Goal: Transaction & Acquisition: Register for event/course

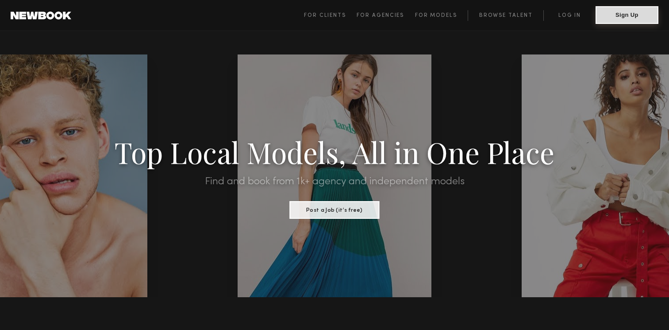
click at [616, 16] on button "Sign Up" at bounding box center [627, 15] width 63 height 18
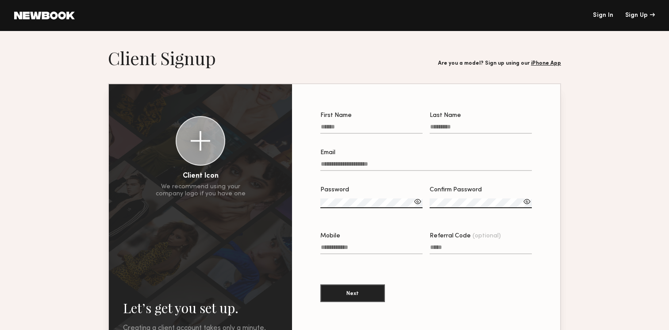
click at [386, 127] on input "First Name" at bounding box center [371, 128] width 102 height 10
type input "******"
type input "***"
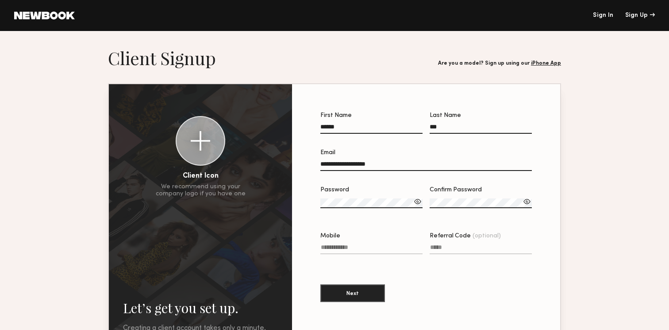
type input "**********"
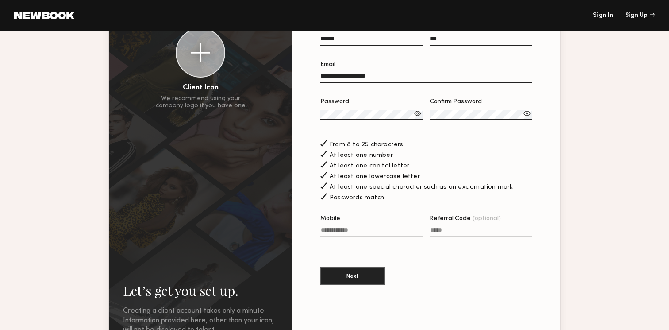
scroll to position [128, 0]
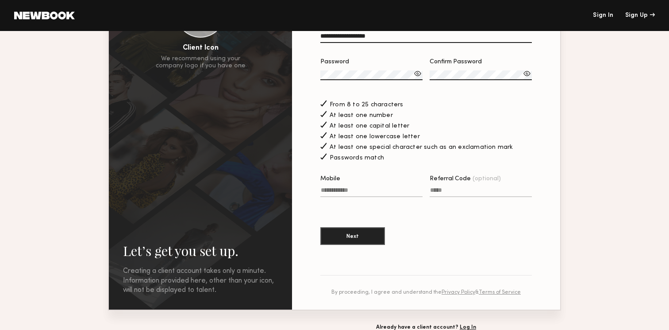
click at [373, 194] on input "Mobile" at bounding box center [371, 192] width 102 height 10
type input "**********"
click at [361, 234] on button "Next" at bounding box center [352, 236] width 65 height 18
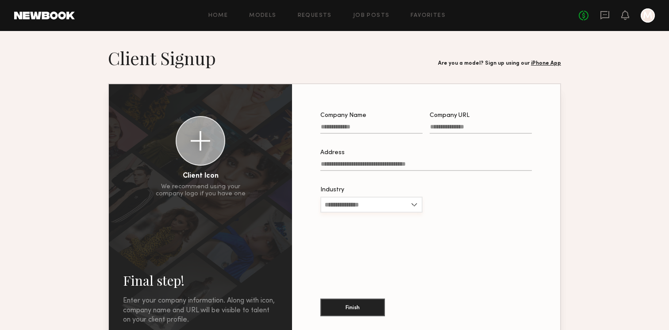
click at [374, 204] on input "Industry" at bounding box center [371, 205] width 102 height 16
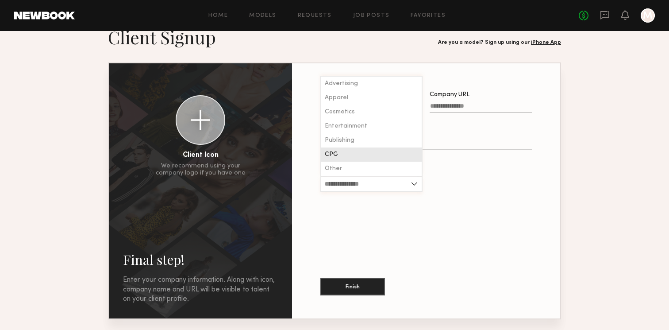
scroll to position [19, 0]
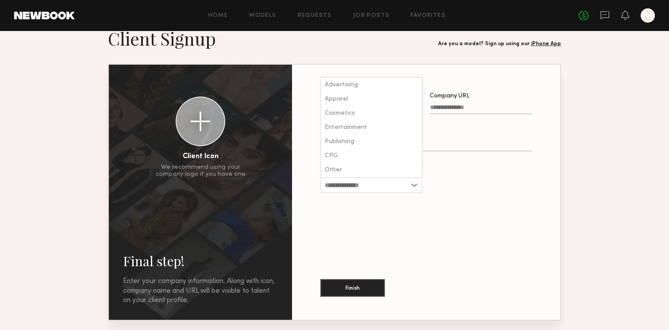
click at [401, 200] on div at bounding box center [371, 198] width 102 height 7
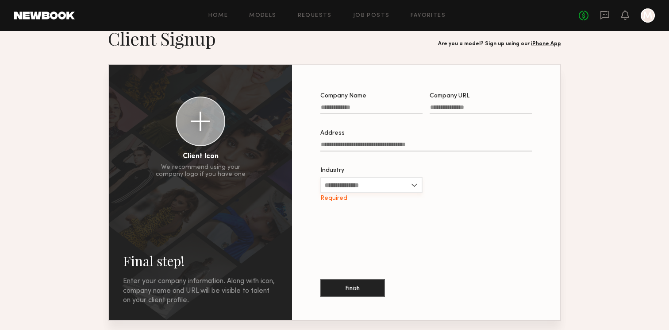
click at [372, 188] on input "Industry" at bounding box center [371, 185] width 102 height 16
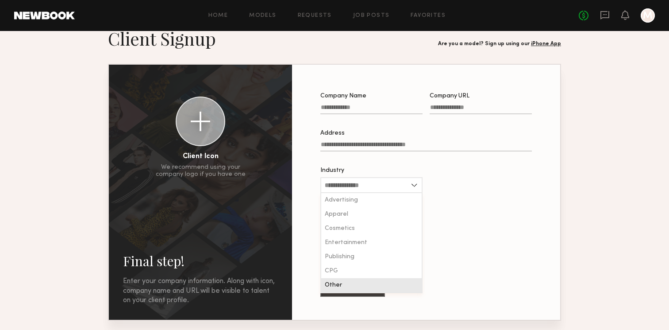
click at [346, 288] on div "Other" at bounding box center [371, 285] width 100 height 14
type input "*****"
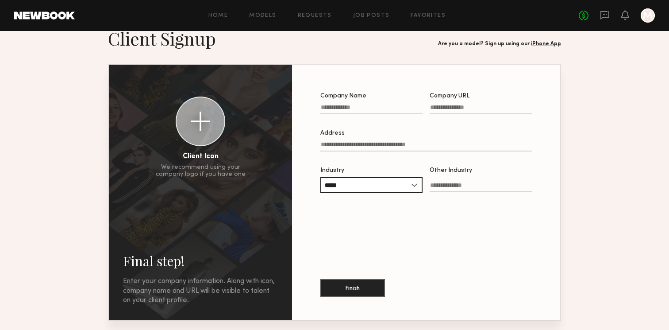
click at [447, 192] on input "Other Industry" at bounding box center [481, 187] width 102 height 10
click at [379, 188] on input "*****" at bounding box center [371, 185] width 102 height 16
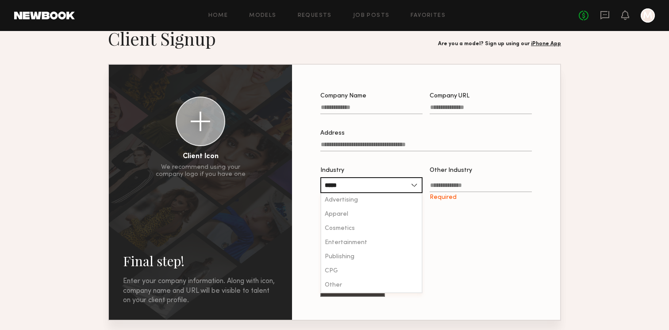
click at [455, 187] on input "Other Industry Required" at bounding box center [481, 187] width 102 height 10
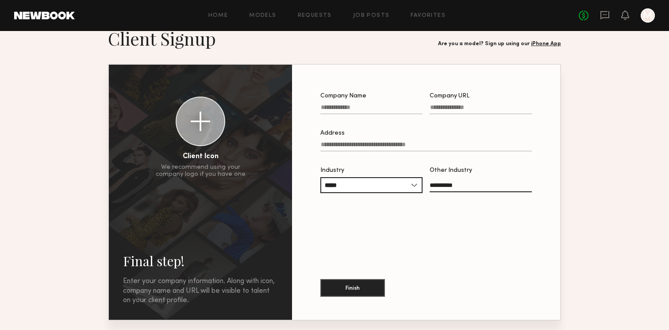
type input "**********"
click at [397, 108] on input "Company Name" at bounding box center [371, 109] width 102 height 10
type input "**********"
click at [467, 101] on label "Company URL" at bounding box center [481, 108] width 102 height 30
click at [467, 104] on input "Company URL" at bounding box center [481, 109] width 102 height 10
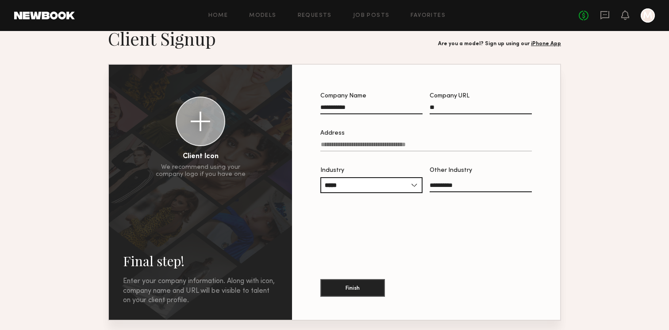
type input "*"
type input "**********"
click at [447, 145] on input "Address" at bounding box center [426, 146] width 212 height 10
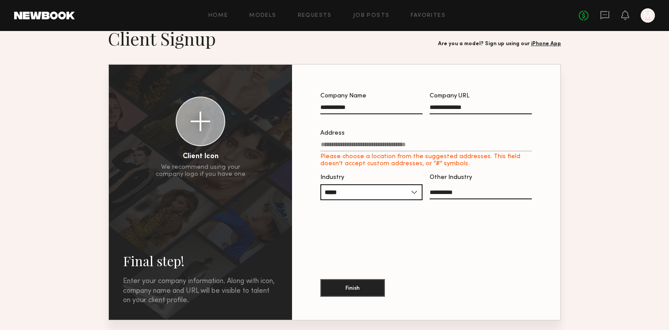
click at [365, 297] on div "Finish" at bounding box center [426, 282] width 212 height 48
click at [385, 144] on input "Address Please choose a location from the suggested addresses. This field doesn…" at bounding box center [426, 146] width 212 height 10
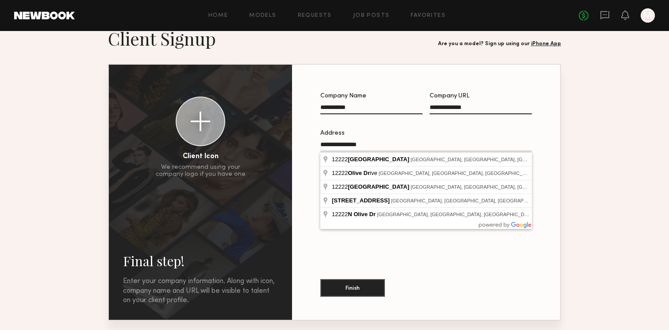
click at [335, 147] on input "**********" at bounding box center [426, 146] width 212 height 10
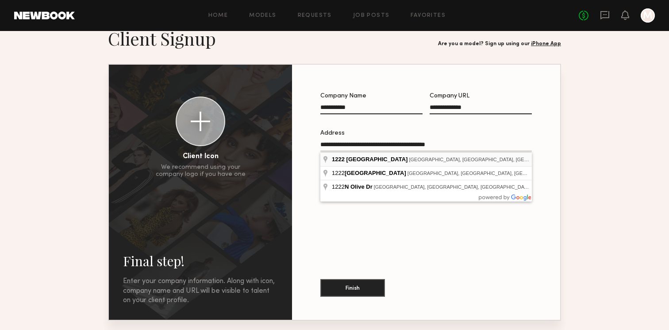
type input "**********"
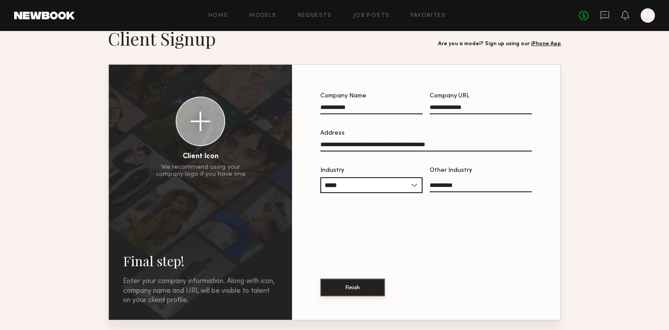
click at [345, 286] on button "Finish" at bounding box center [352, 287] width 65 height 18
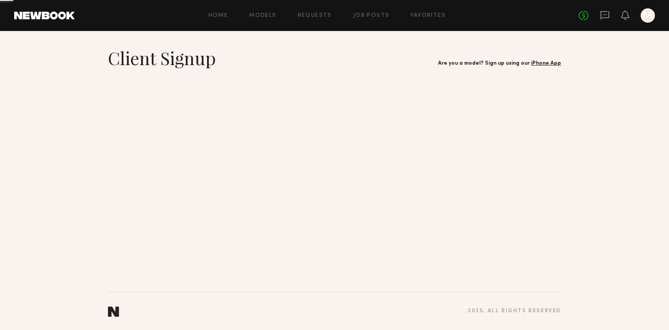
scroll to position [0, 0]
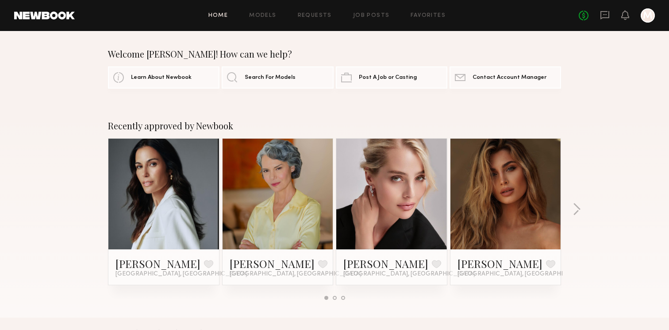
scroll to position [6, 0]
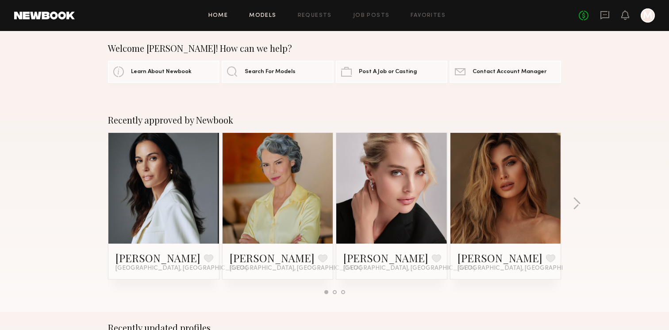
click at [271, 16] on link "Models" at bounding box center [262, 16] width 27 height 6
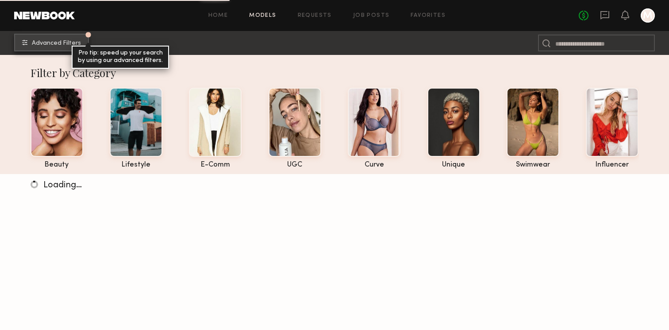
click at [55, 40] on span "Advanced Filters" at bounding box center [56, 43] width 49 height 6
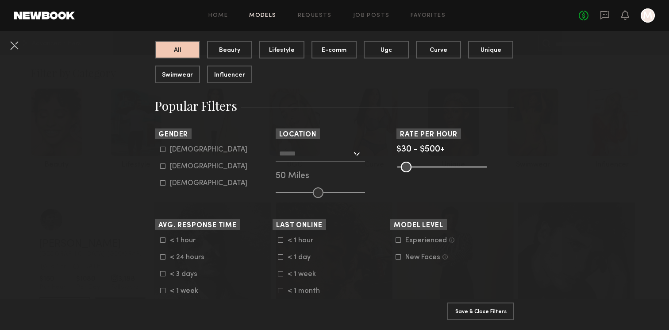
scroll to position [99, 0]
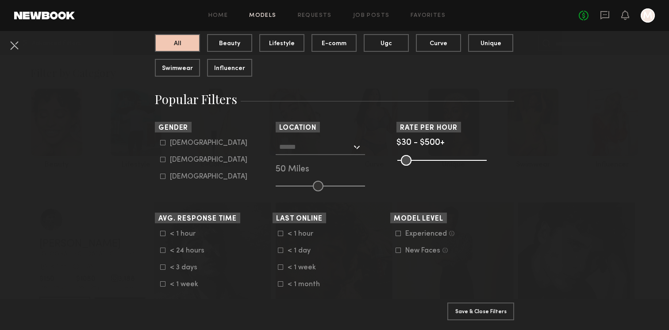
click at [176, 158] on div "Female" at bounding box center [208, 159] width 77 height 5
type input "**"
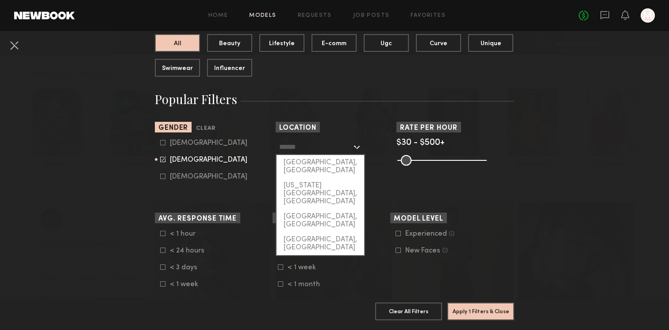
click at [332, 145] on input "text" at bounding box center [315, 146] width 73 height 15
click at [321, 165] on div "[GEOGRAPHIC_DATA], [GEOGRAPHIC_DATA]" at bounding box center [321, 166] width 88 height 23
type input "**********"
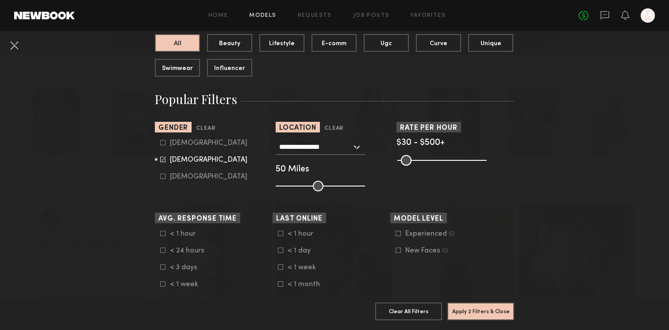
click at [317, 180] on div "**********" at bounding box center [335, 165] width 118 height 52
drag, startPoint x: 316, startPoint y: 188, endPoint x: 309, endPoint y: 188, distance: 7.1
type input "**"
click at [309, 188] on input "range" at bounding box center [320, 186] width 89 height 11
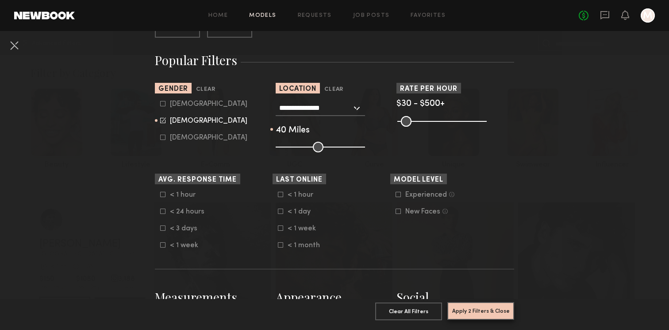
click at [495, 309] on button "Apply 2 Filters & Close" at bounding box center [480, 311] width 67 height 18
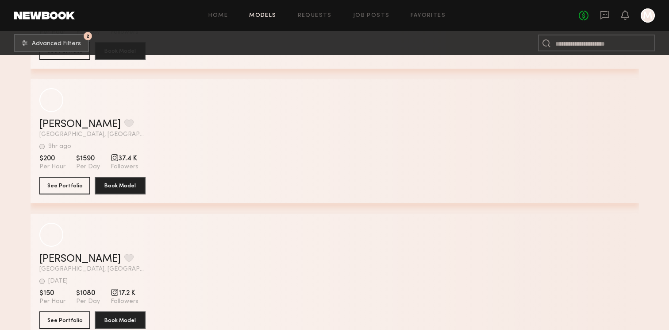
scroll to position [41174, 0]
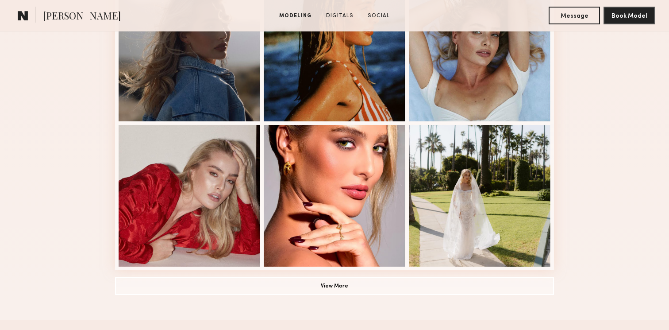
scroll to position [584, 0]
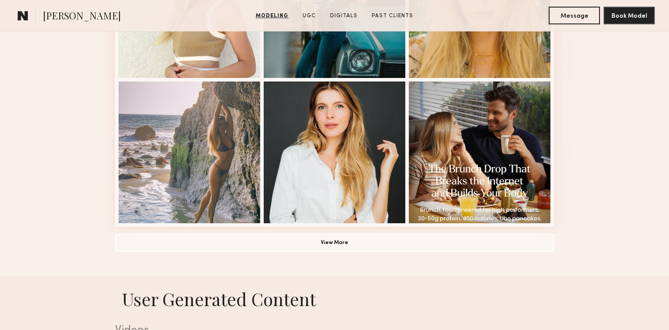
scroll to position [614, 0]
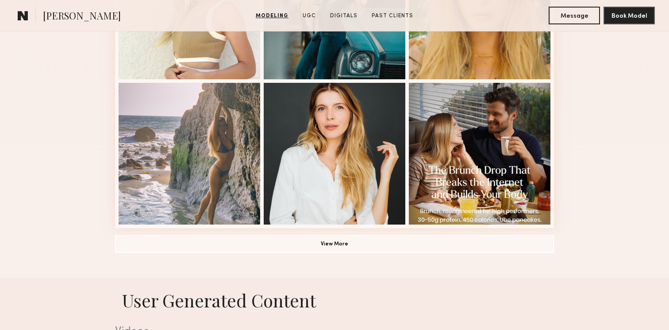
click at [466, 235] on button "View More" at bounding box center [334, 244] width 439 height 18
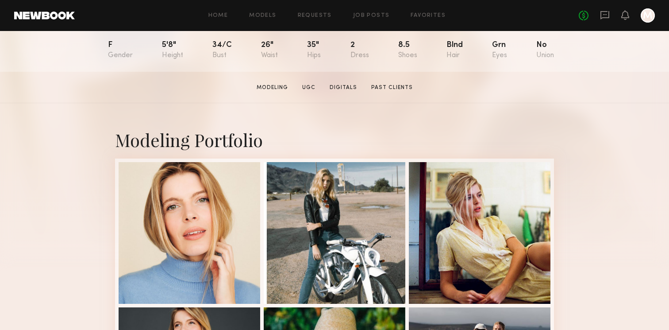
scroll to position [105, 0]
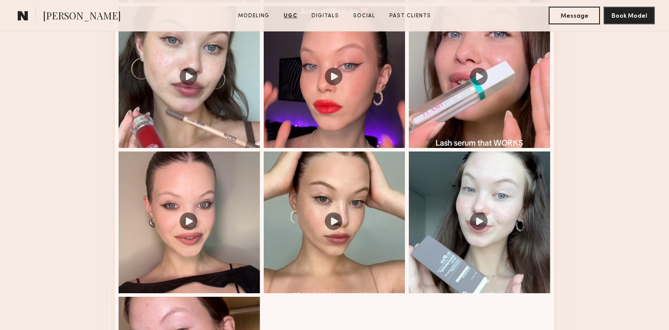
scroll to position [1126, 0]
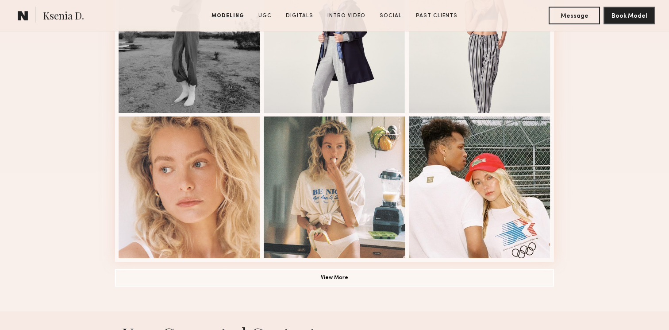
scroll to position [813, 0]
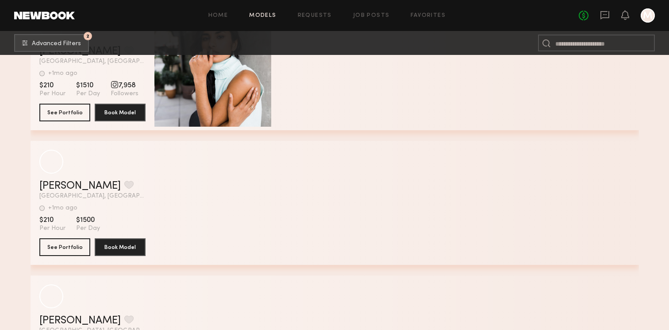
scroll to position [126986, 0]
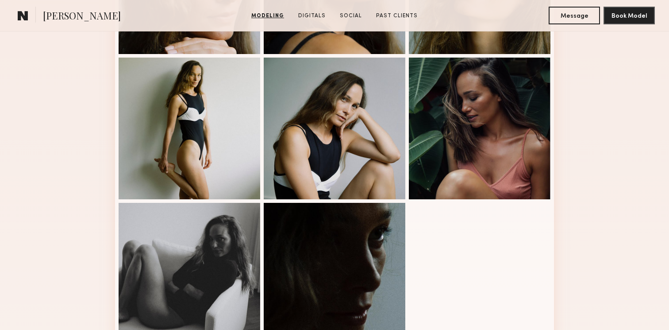
scroll to position [355, 0]
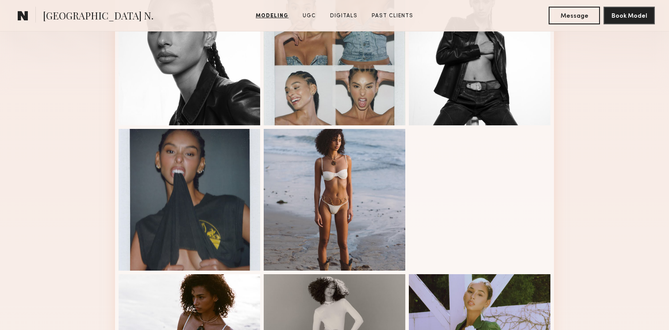
scroll to position [282, 0]
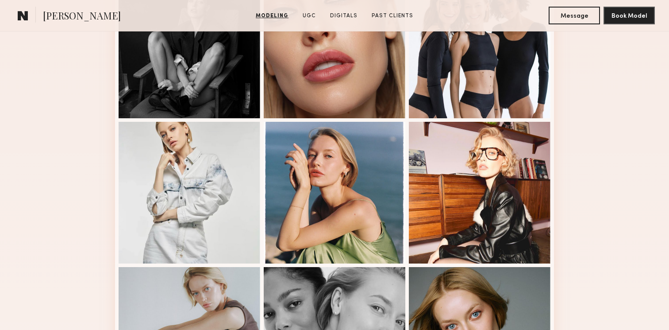
scroll to position [453, 0]
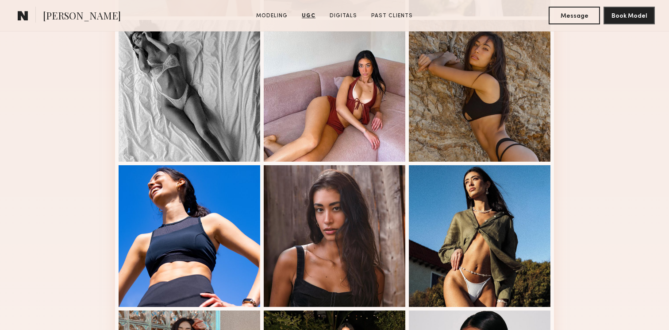
scroll to position [191, 0]
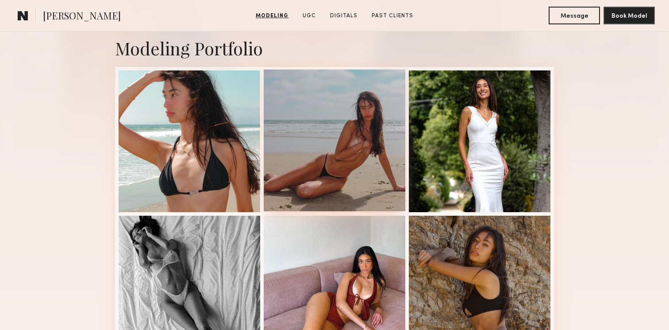
click at [391, 108] on div at bounding box center [335, 140] width 142 height 142
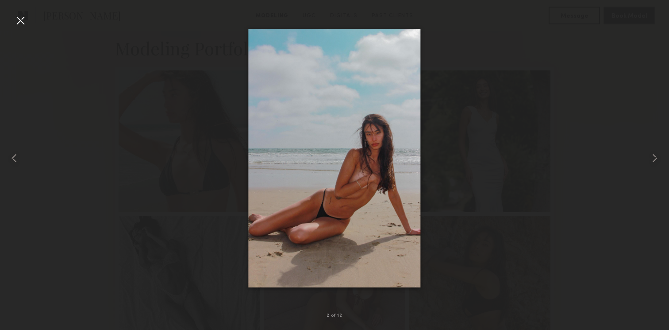
click at [504, 63] on div at bounding box center [334, 157] width 669 height 287
click at [652, 156] on common-icon at bounding box center [655, 158] width 14 height 14
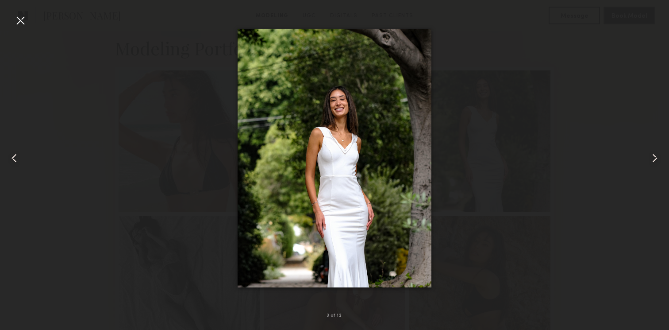
click at [651, 156] on common-icon at bounding box center [655, 158] width 14 height 14
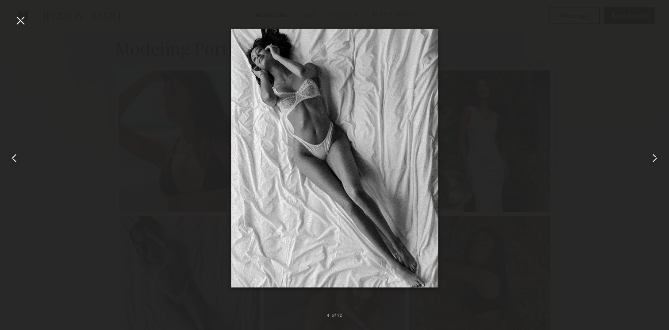
click at [651, 156] on common-icon at bounding box center [655, 158] width 14 height 14
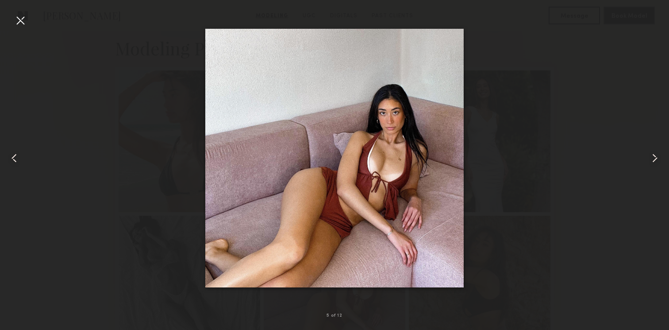
click at [651, 156] on common-icon at bounding box center [655, 158] width 14 height 14
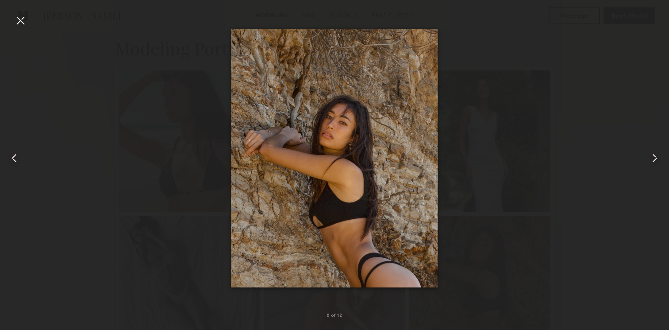
click at [651, 156] on common-icon at bounding box center [655, 158] width 14 height 14
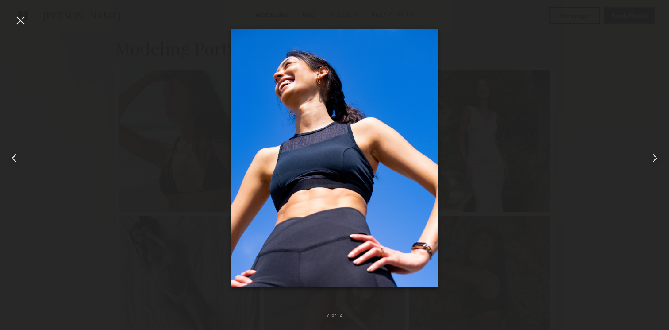
click at [651, 156] on common-icon at bounding box center [655, 158] width 14 height 14
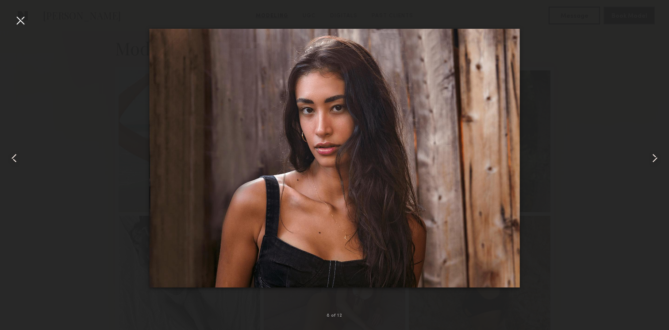
click at [651, 156] on common-icon at bounding box center [655, 158] width 14 height 14
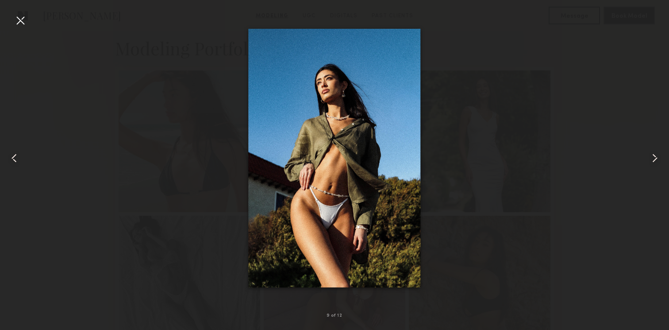
click at [651, 156] on common-icon at bounding box center [655, 158] width 14 height 14
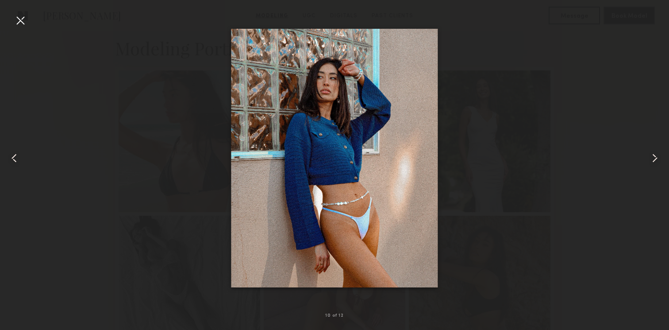
click at [651, 156] on common-icon at bounding box center [655, 158] width 14 height 14
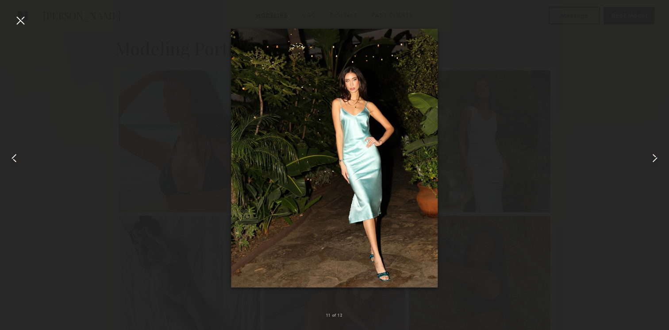
click at [651, 156] on common-icon at bounding box center [655, 158] width 14 height 14
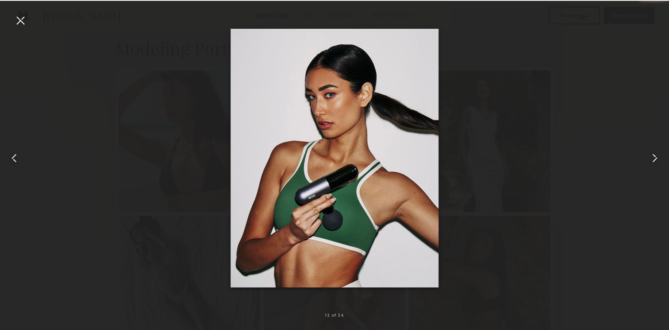
click at [651, 156] on common-icon at bounding box center [655, 158] width 14 height 14
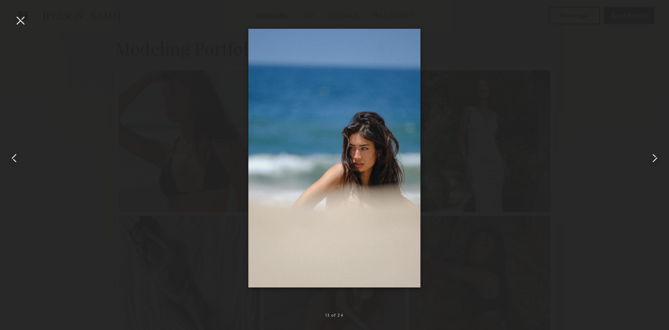
click at [651, 156] on common-icon at bounding box center [655, 158] width 14 height 14
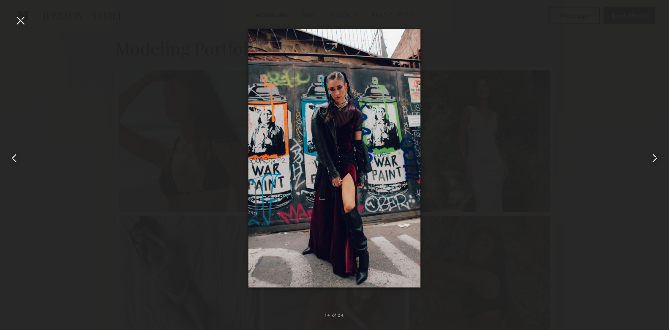
click at [651, 156] on common-icon at bounding box center [655, 158] width 14 height 14
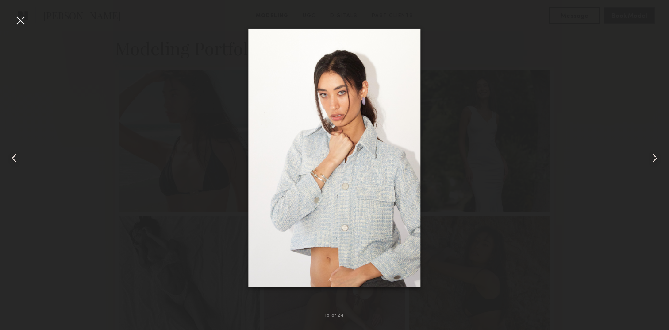
click at [651, 156] on common-icon at bounding box center [655, 158] width 14 height 14
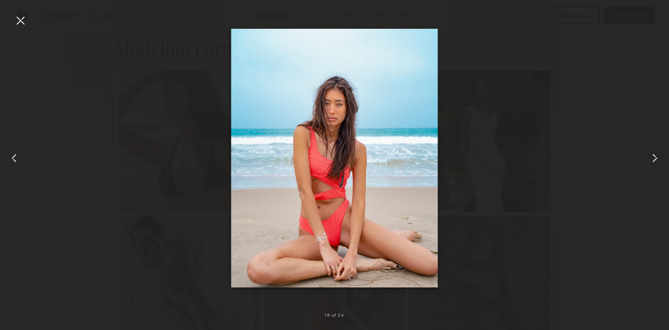
click at [651, 156] on common-icon at bounding box center [655, 158] width 14 height 14
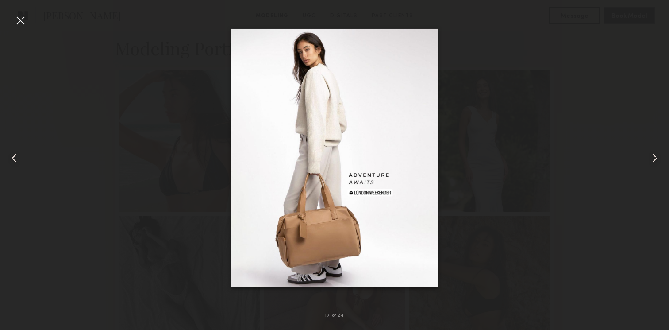
click at [651, 156] on common-icon at bounding box center [655, 158] width 14 height 14
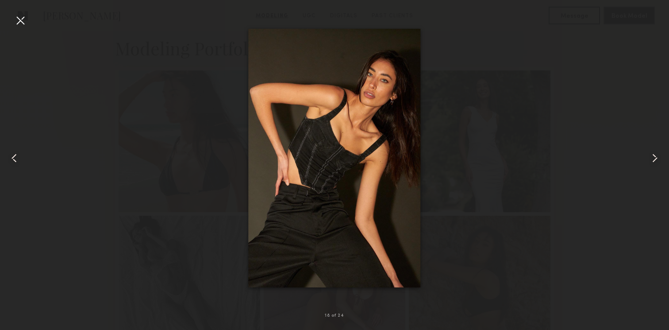
click at [651, 156] on common-icon at bounding box center [655, 158] width 14 height 14
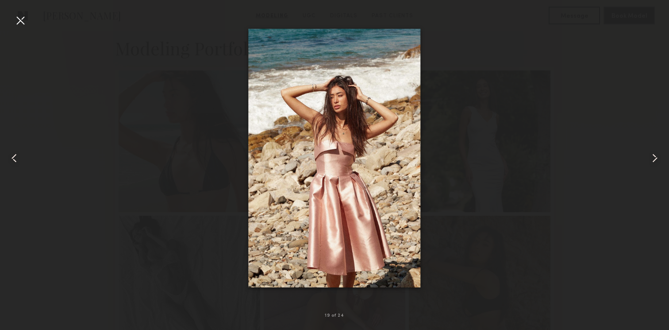
click at [651, 156] on common-icon at bounding box center [655, 158] width 14 height 14
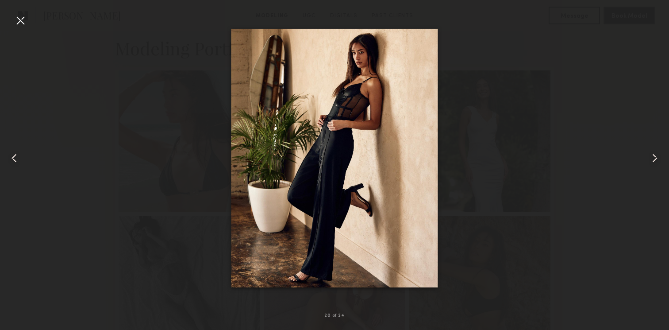
click at [651, 156] on common-icon at bounding box center [655, 158] width 14 height 14
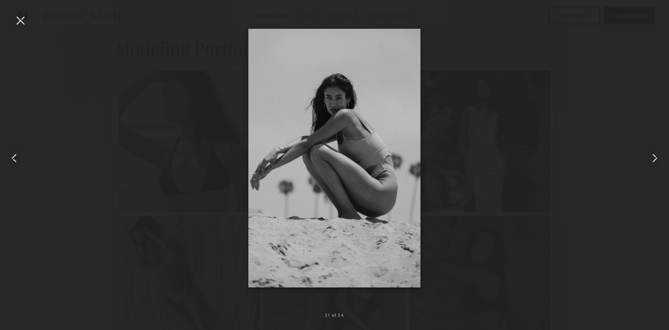
click at [651, 156] on common-icon at bounding box center [655, 158] width 14 height 14
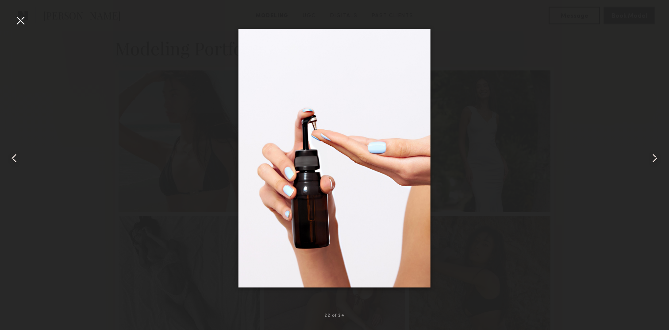
click at [652, 155] on common-icon at bounding box center [655, 158] width 14 height 14
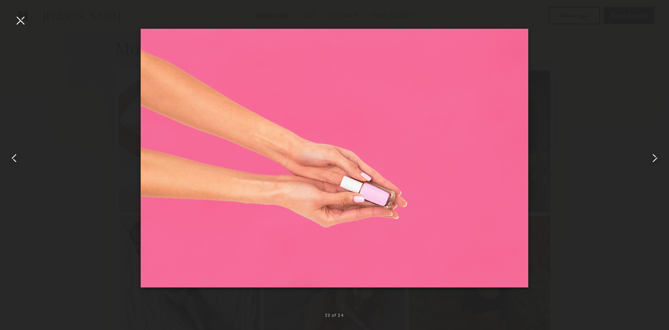
click at [652, 155] on common-icon at bounding box center [655, 158] width 14 height 14
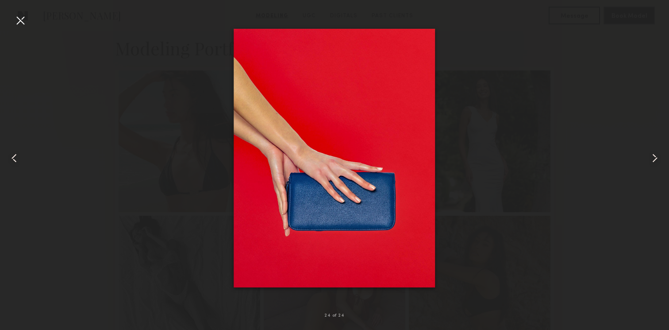
click at [652, 155] on common-icon at bounding box center [655, 158] width 14 height 14
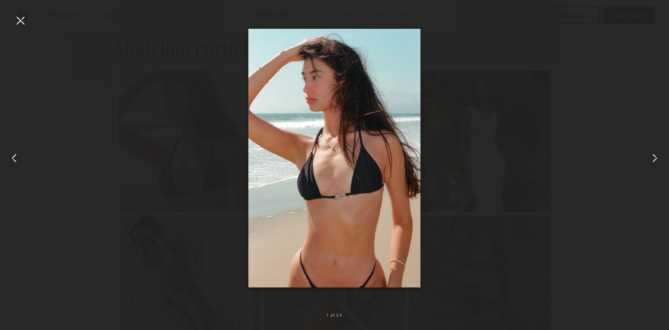
click at [652, 155] on common-icon at bounding box center [655, 158] width 14 height 14
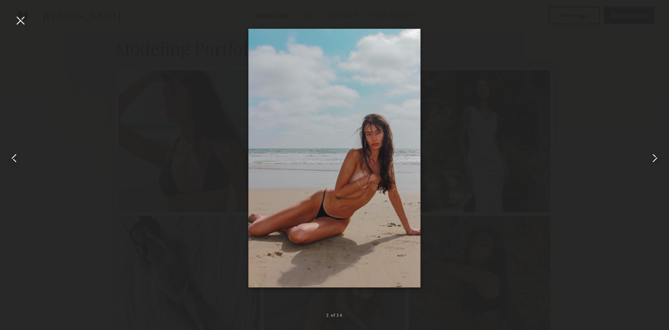
drag, startPoint x: 652, startPoint y: 155, endPoint x: 264, endPoint y: 64, distance: 397.9
click at [264, 64] on div at bounding box center [334, 157] width 669 height 287
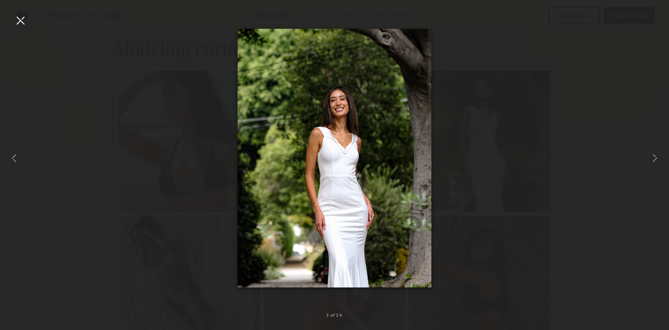
click at [20, 21] on div at bounding box center [20, 20] width 14 height 14
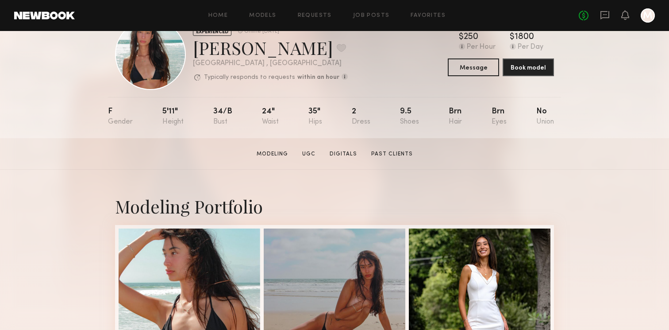
scroll to position [0, 0]
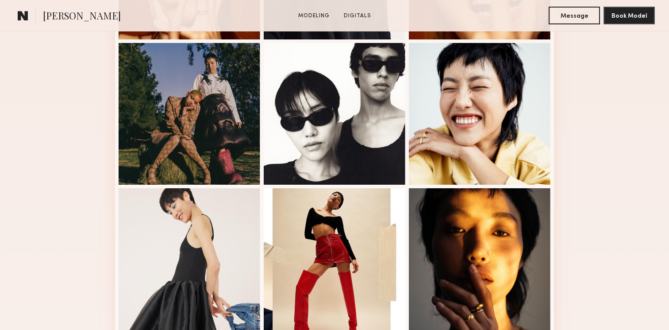
scroll to position [174, 0]
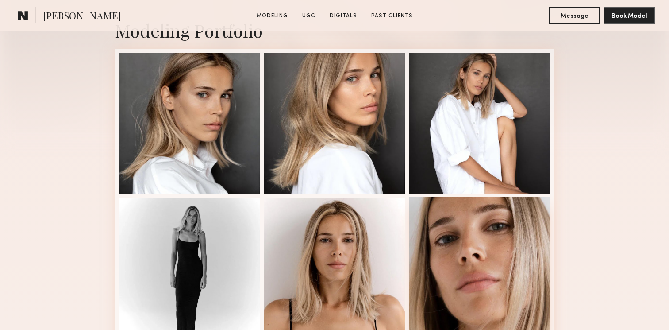
scroll to position [210, 0]
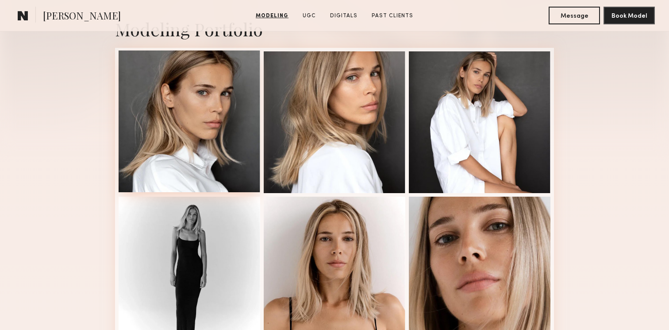
click at [253, 150] on div at bounding box center [190, 121] width 142 height 142
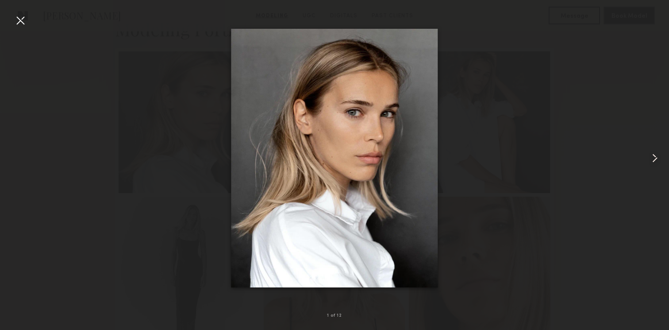
click at [659, 152] on common-icon at bounding box center [655, 158] width 14 height 14
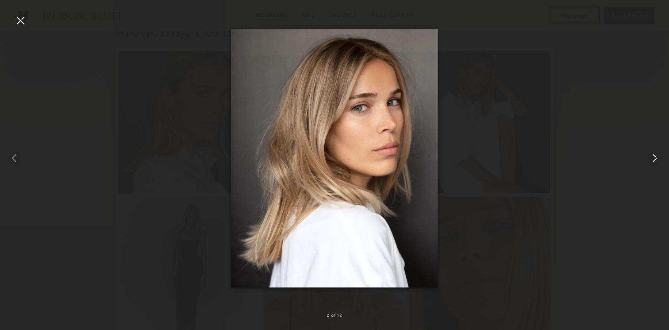
click at [659, 152] on common-icon at bounding box center [655, 158] width 14 height 14
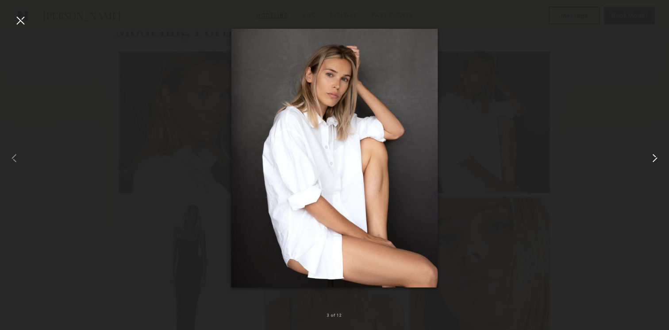
click at [659, 152] on common-icon at bounding box center [655, 158] width 14 height 14
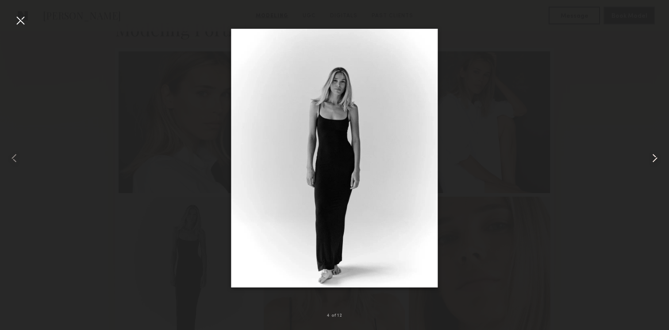
click at [659, 152] on common-icon at bounding box center [655, 158] width 14 height 14
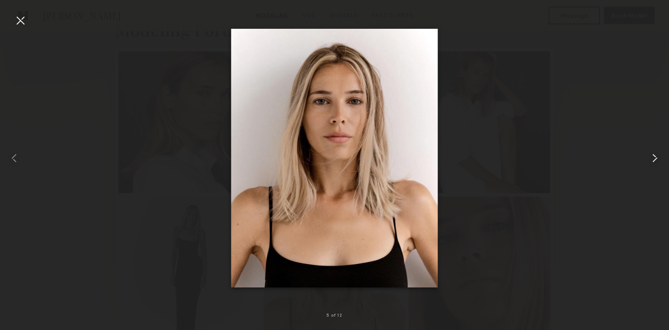
click at [659, 152] on common-icon at bounding box center [655, 158] width 14 height 14
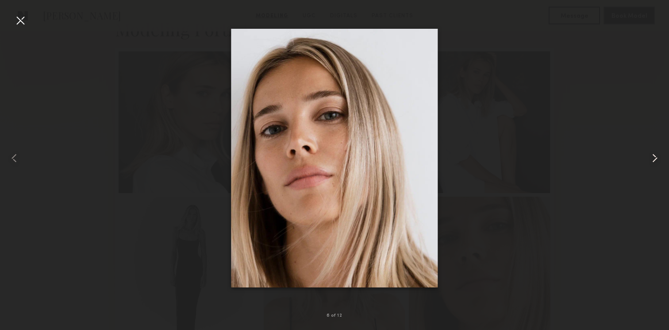
click at [659, 152] on common-icon at bounding box center [655, 158] width 14 height 14
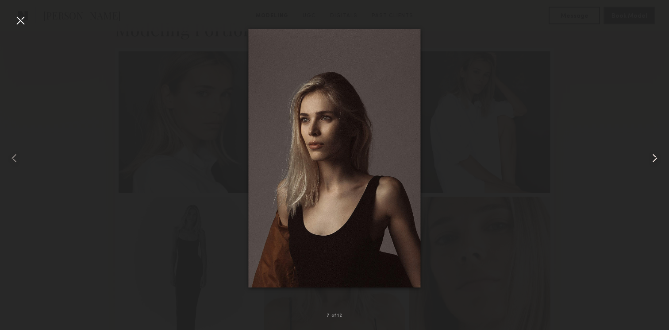
click at [649, 153] on common-icon at bounding box center [655, 158] width 14 height 14
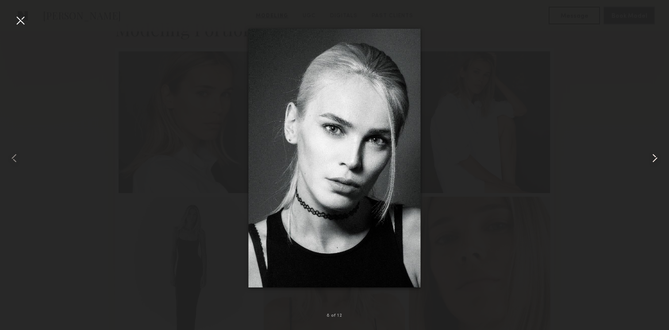
click at [650, 158] on common-icon at bounding box center [655, 158] width 14 height 14
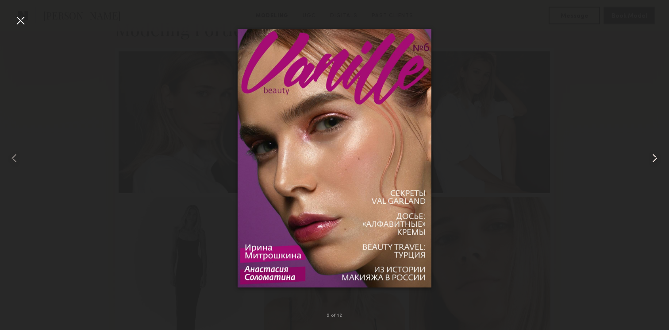
click at [650, 158] on common-icon at bounding box center [655, 158] width 14 height 14
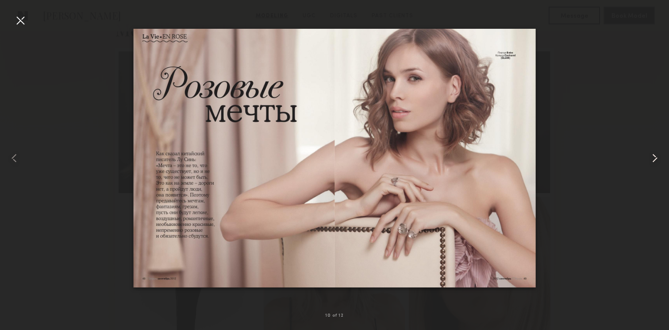
click at [650, 158] on common-icon at bounding box center [655, 158] width 14 height 14
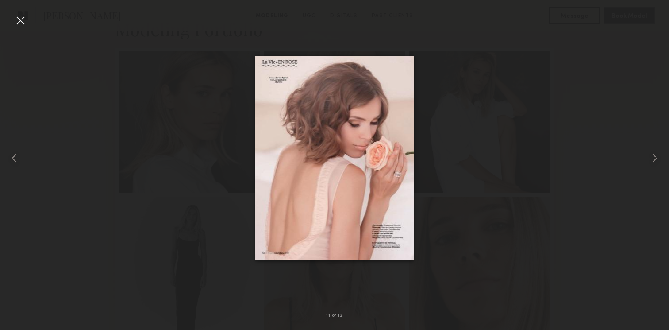
click at [592, 71] on div at bounding box center [334, 157] width 669 height 287
click at [26, 21] on div at bounding box center [20, 20] width 14 height 14
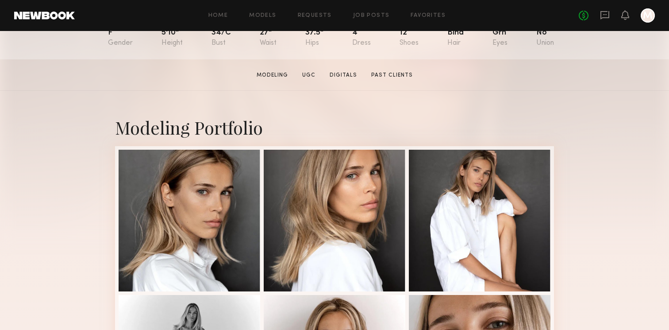
scroll to position [113, 0]
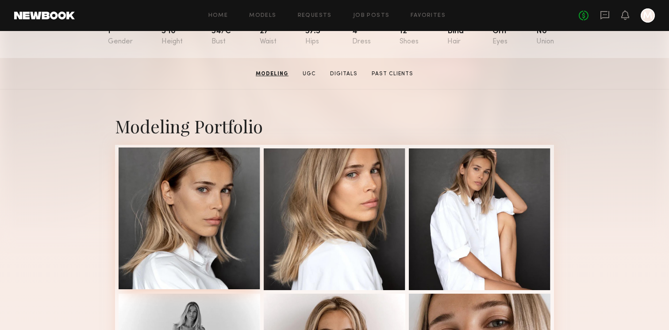
click at [168, 218] on div at bounding box center [190, 218] width 142 height 142
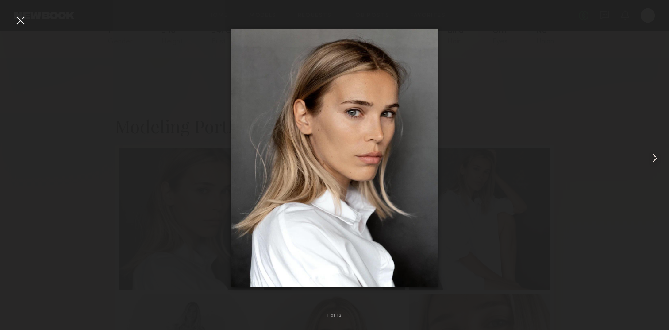
click at [514, 187] on div at bounding box center [334, 157] width 669 height 287
click at [655, 154] on common-icon at bounding box center [655, 158] width 14 height 14
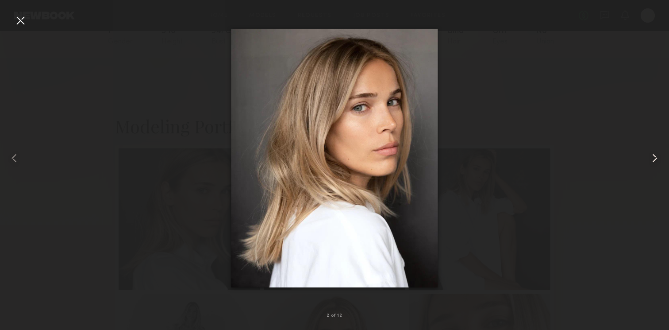
click at [655, 154] on common-icon at bounding box center [655, 158] width 14 height 14
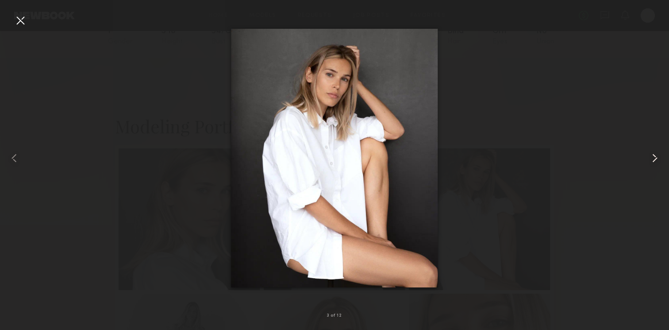
click at [655, 154] on common-icon at bounding box center [655, 158] width 14 height 14
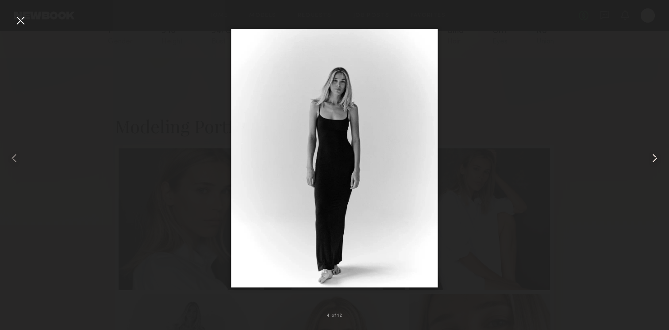
click at [655, 154] on common-icon at bounding box center [655, 158] width 14 height 14
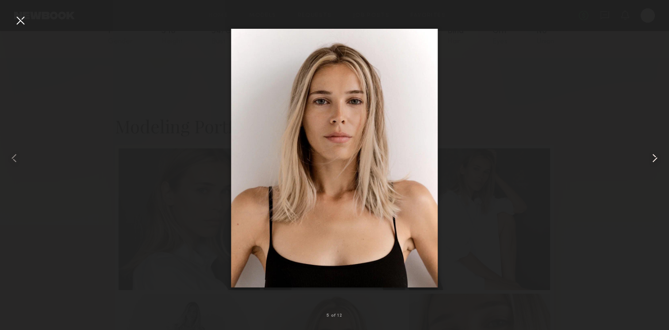
click at [655, 154] on common-icon at bounding box center [655, 158] width 14 height 14
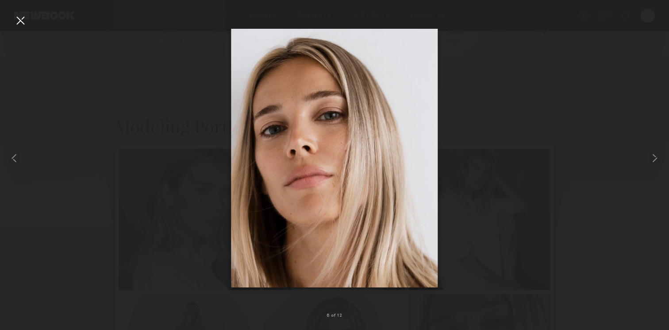
click at [17, 18] on div at bounding box center [20, 20] width 14 height 14
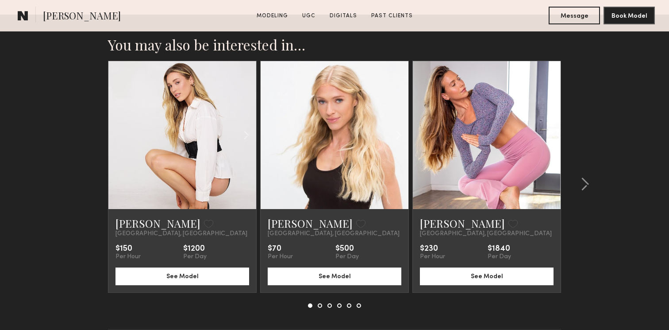
scroll to position [1926, 0]
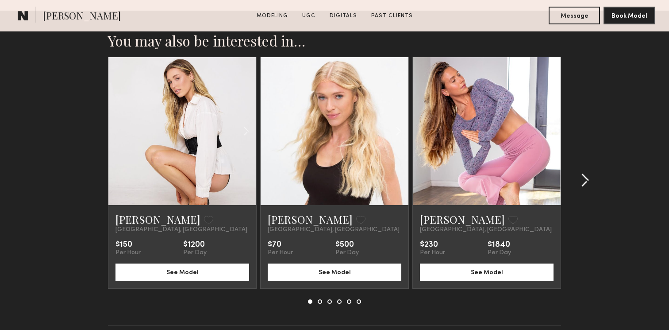
click at [586, 173] on div at bounding box center [582, 180] width 42 height 247
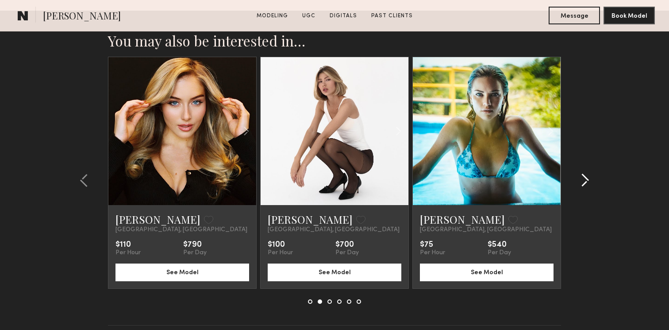
click at [586, 173] on div at bounding box center [582, 180] width 42 height 247
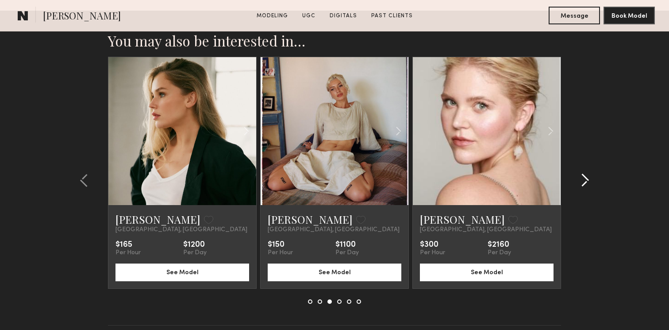
click at [586, 173] on div at bounding box center [582, 180] width 42 height 247
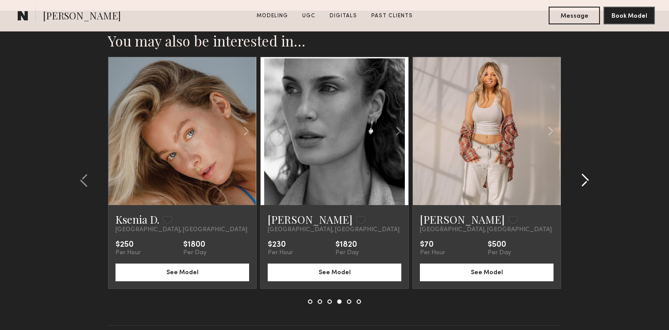
click at [586, 173] on div at bounding box center [582, 180] width 42 height 247
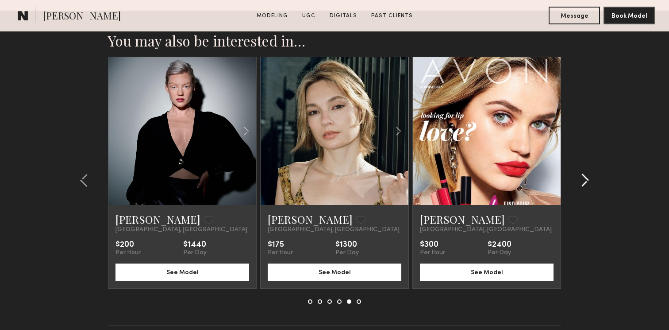
click at [586, 173] on div at bounding box center [582, 180] width 42 height 247
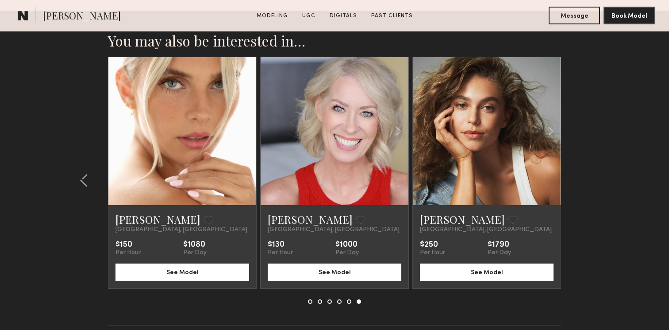
click at [586, 173] on section "You may also be interested in… [PERSON_NAME] Favorite [GEOGRAPHIC_DATA], [GEOGR…" at bounding box center [334, 190] width 669 height 358
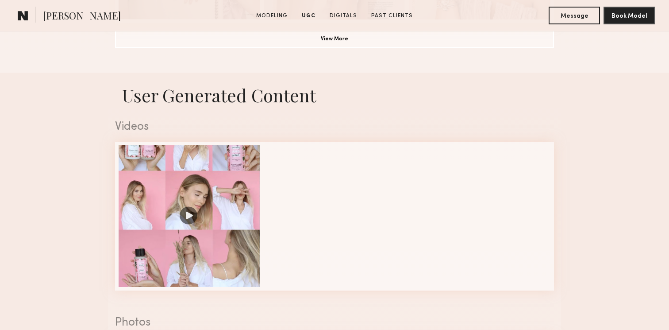
scroll to position [793, 0]
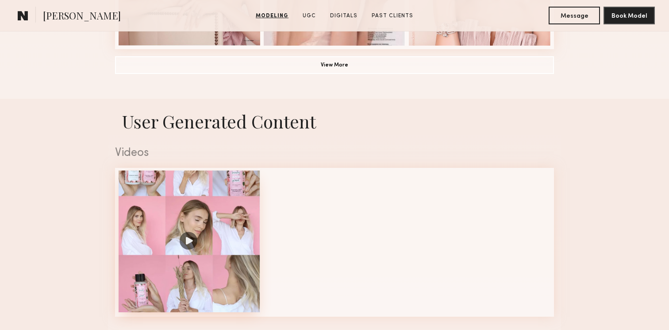
click at [176, 234] on div at bounding box center [190, 241] width 142 height 142
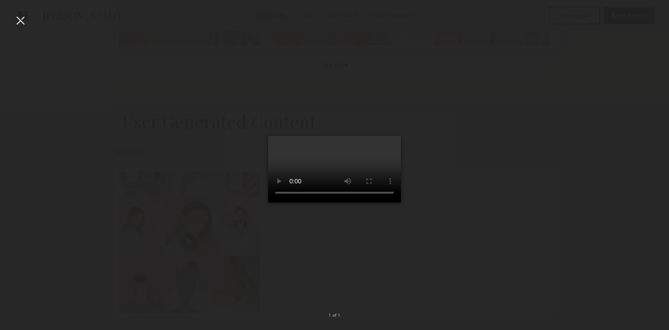
click at [462, 225] on div at bounding box center [334, 157] width 669 height 287
click at [21, 17] on div at bounding box center [20, 20] width 14 height 14
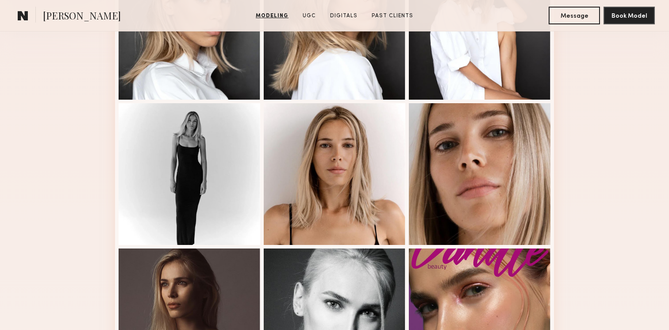
scroll to position [184, 0]
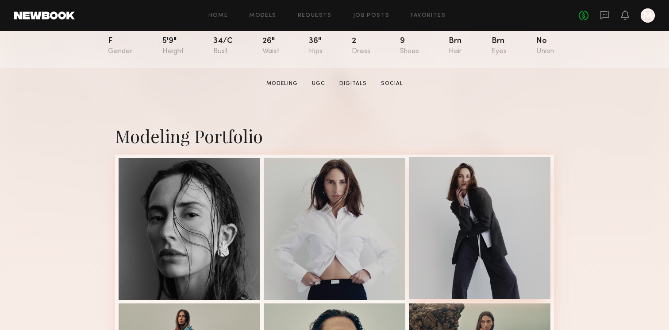
scroll to position [282, 0]
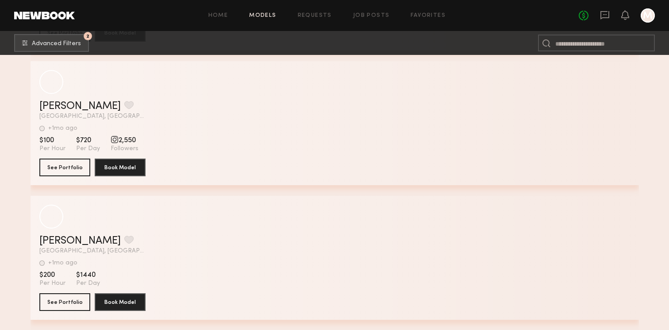
scroll to position [221599, 0]
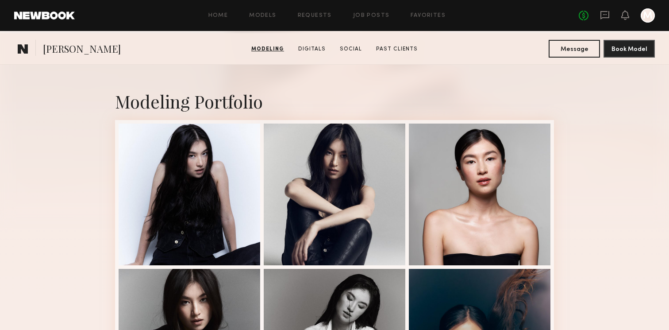
scroll to position [117, 0]
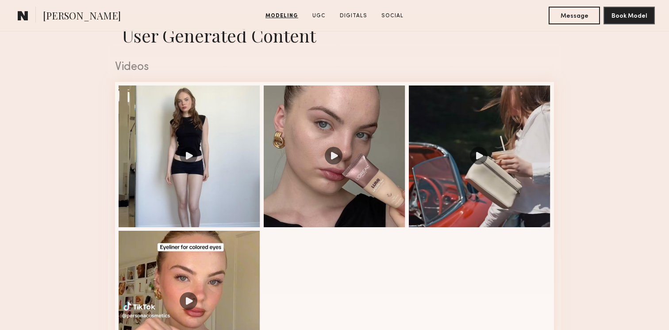
scroll to position [881, 0]
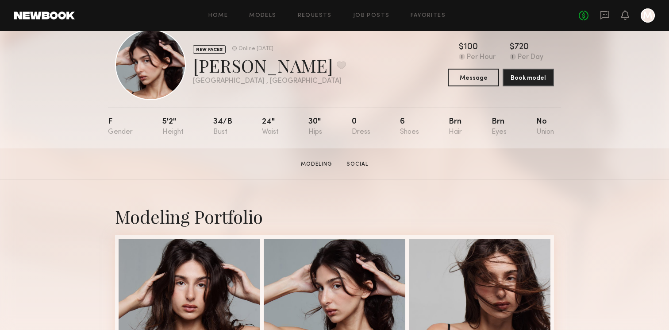
scroll to position [7, 0]
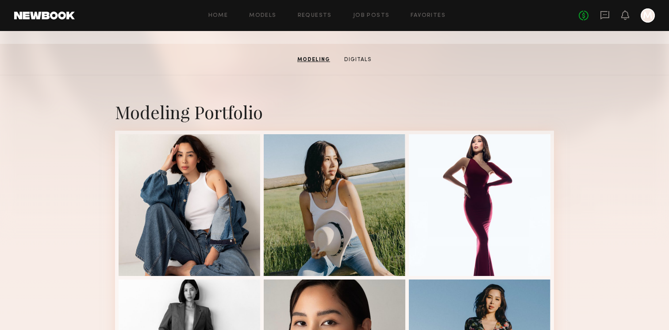
scroll to position [126, 0]
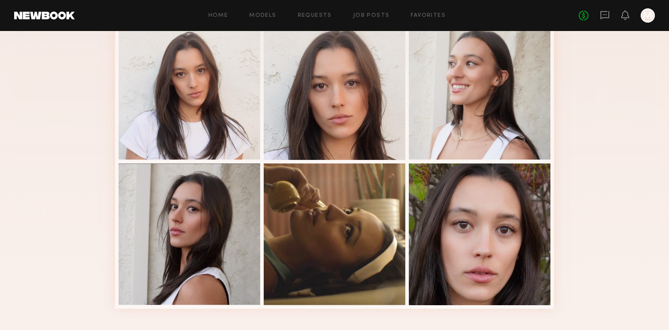
scroll to position [204, 0]
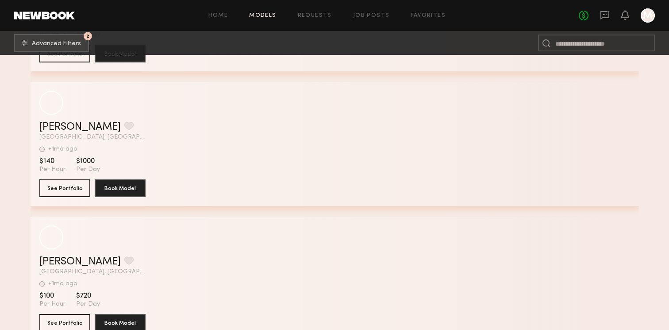
scroll to position [306673, 0]
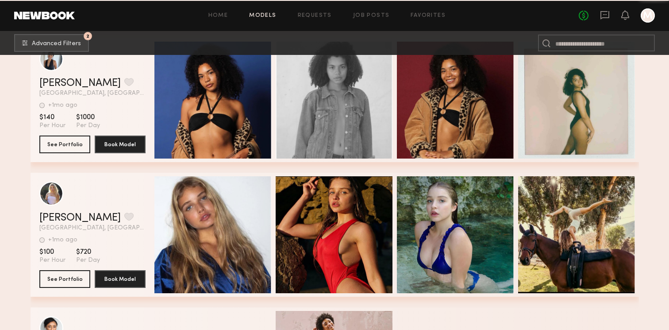
drag, startPoint x: 73, startPoint y: 134, endPoint x: 625, endPoint y: 32, distance: 561.1
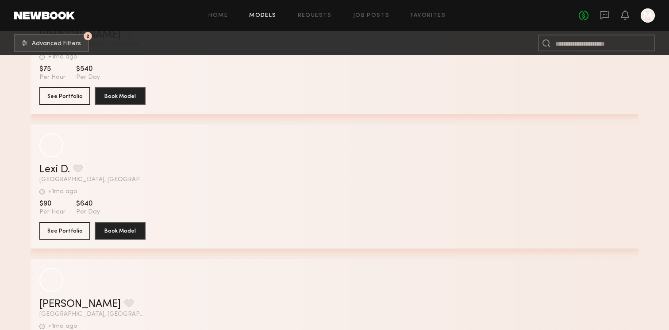
scroll to position [315585, 0]
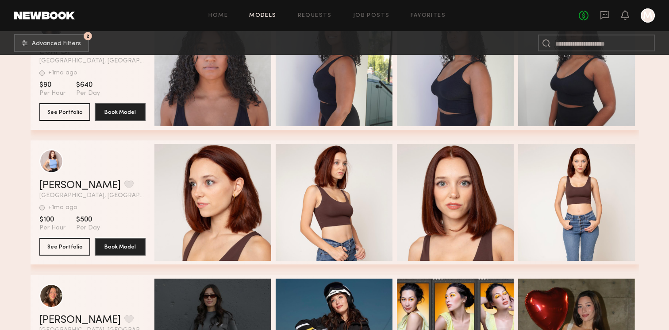
click at [257, 18] on div "Home Models Requests Job Posts Favorites Sign Out No fees up to $5,000 M" at bounding box center [365, 15] width 580 height 14
click at [258, 15] on link "Models" at bounding box center [262, 16] width 27 height 6
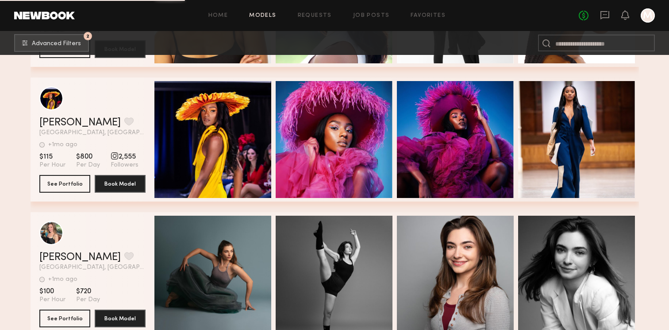
scroll to position [316360, 0]
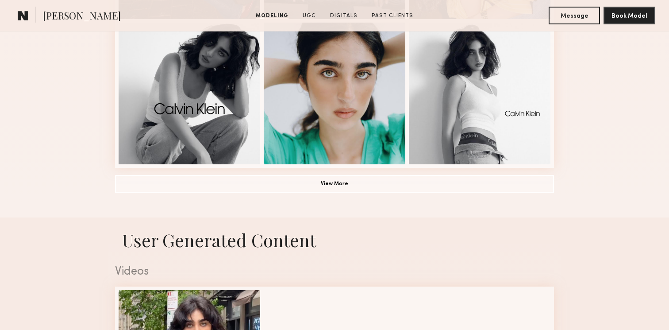
scroll to position [677, 0]
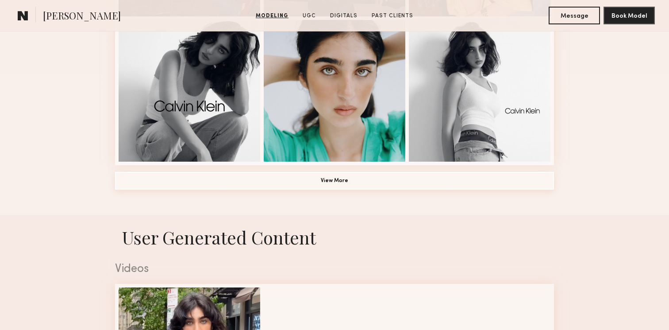
click at [458, 176] on button "View More" at bounding box center [334, 181] width 439 height 18
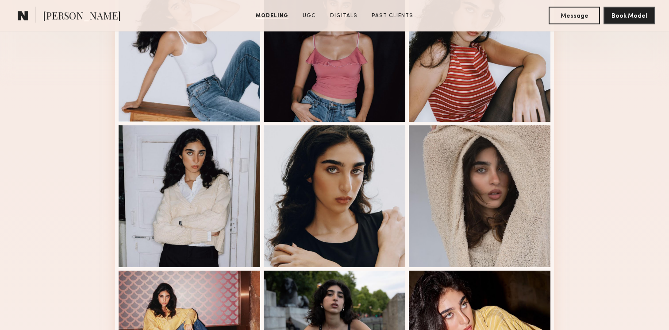
scroll to position [275, 0]
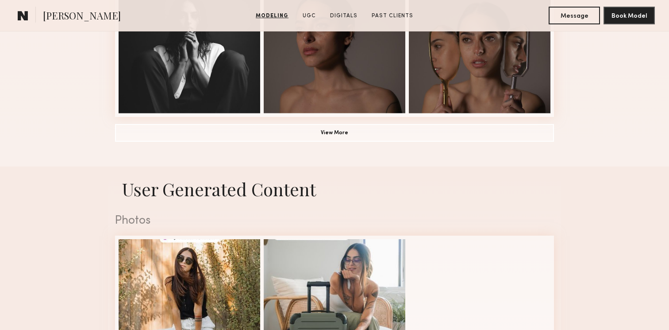
scroll to position [831, 0]
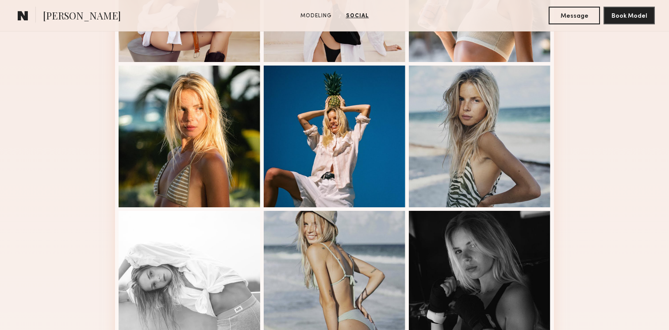
scroll to position [205, 0]
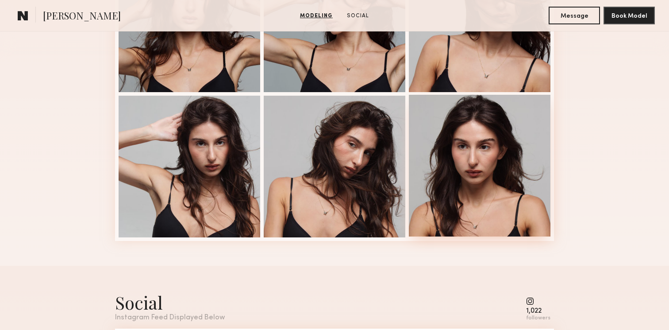
scroll to position [314, 0]
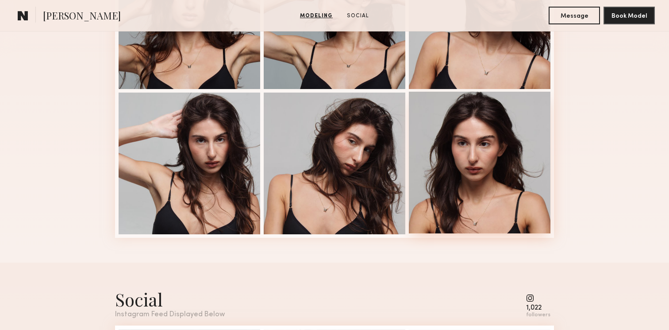
click at [508, 146] on div at bounding box center [480, 163] width 142 height 142
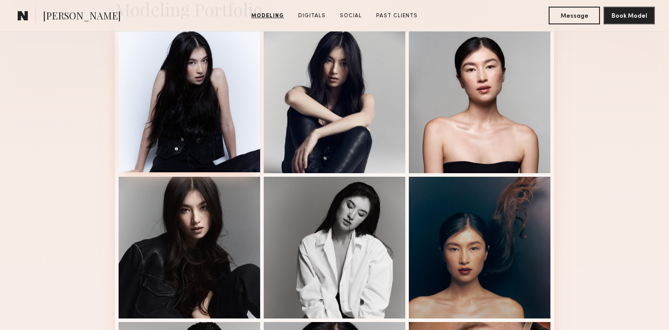
scroll to position [232, 0]
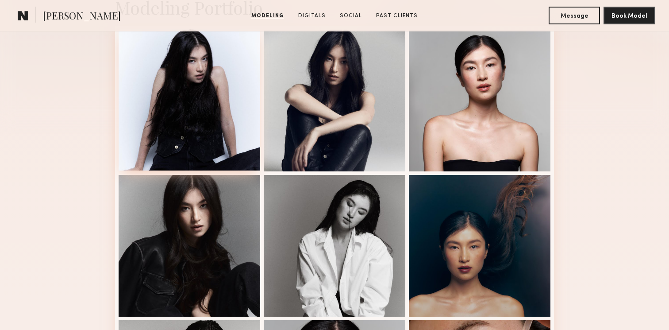
click at [201, 99] on div at bounding box center [190, 100] width 142 height 142
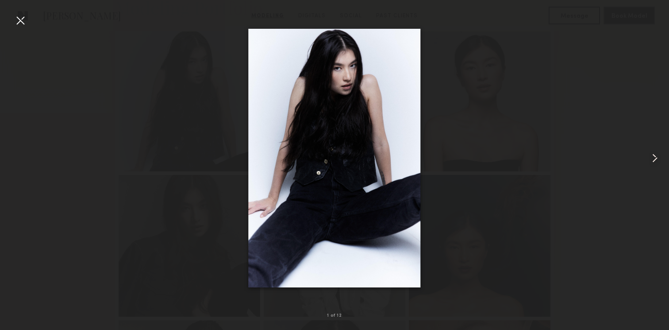
click at [652, 158] on common-icon at bounding box center [655, 158] width 14 height 14
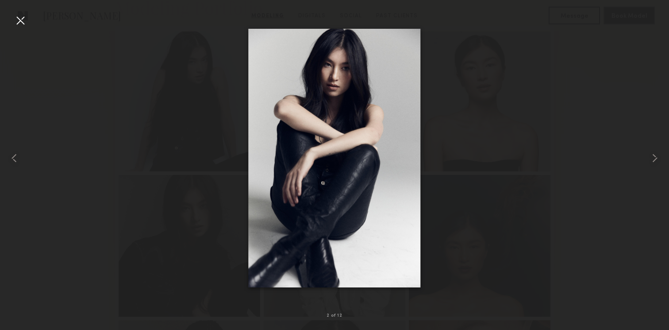
click at [474, 166] on div at bounding box center [334, 157] width 669 height 287
click at [448, 70] on div at bounding box center [334, 157] width 669 height 287
click at [12, 17] on div at bounding box center [13, 157] width 27 height 287
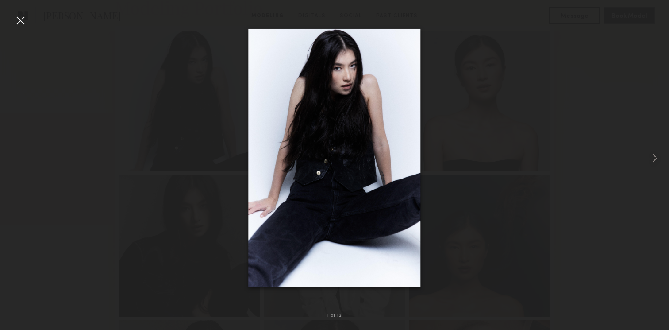
click at [18, 19] on div at bounding box center [20, 20] width 14 height 14
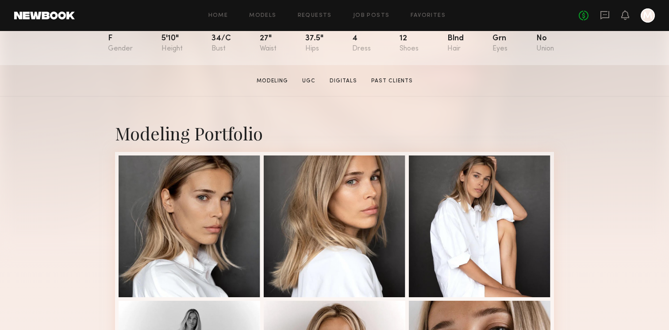
scroll to position [107, 0]
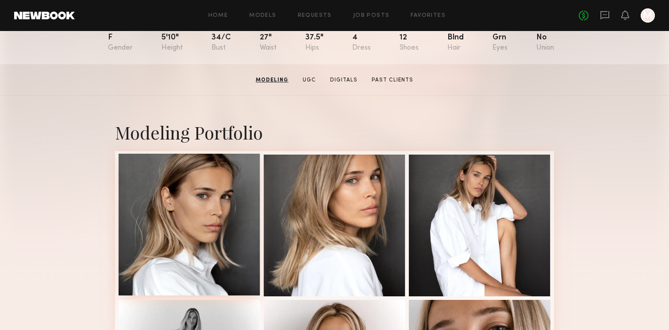
click at [198, 214] on div at bounding box center [190, 225] width 142 height 142
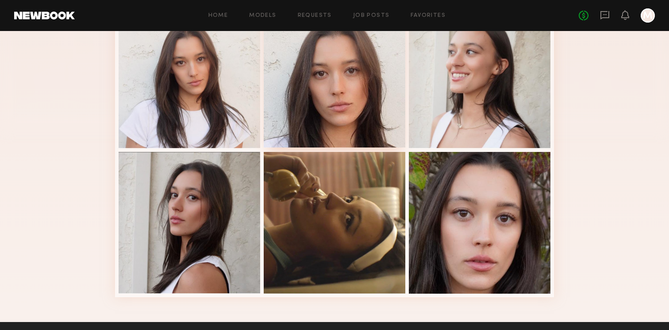
scroll to position [225, 0]
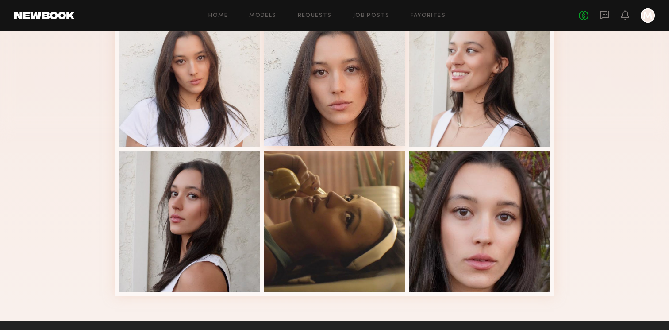
click at [382, 95] on div at bounding box center [335, 75] width 142 height 142
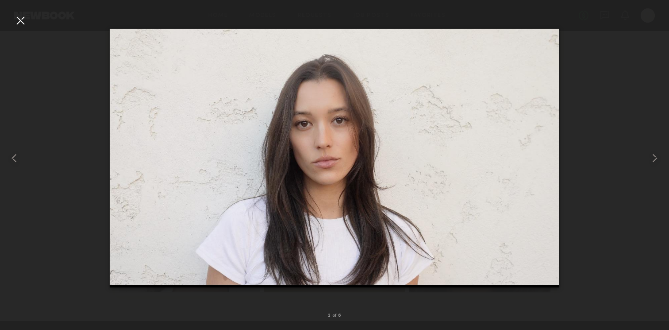
click at [23, 23] on div at bounding box center [20, 20] width 14 height 14
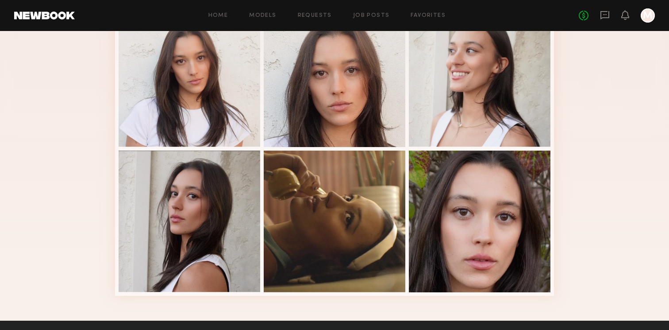
click at [225, 12] on div "Home Models Requests Job Posts Favorites Sign Out No fees up to $5,000 M" at bounding box center [365, 15] width 580 height 14
click at [261, 12] on div "Home Models Requests Job Posts Favorites Sign Out No fees up to $5,000 M" at bounding box center [365, 15] width 580 height 14
click at [261, 18] on div "Home Models Requests Job Posts Favorites Sign Out No fees up to $5,000 M" at bounding box center [365, 15] width 580 height 14
click at [265, 15] on link "Models" at bounding box center [262, 16] width 27 height 6
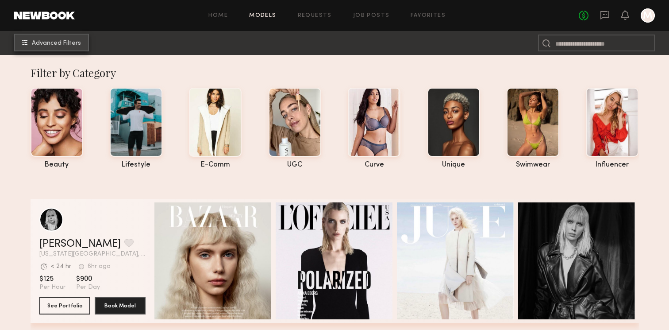
click at [71, 46] on button "Advanced Filters" at bounding box center [51, 43] width 75 height 18
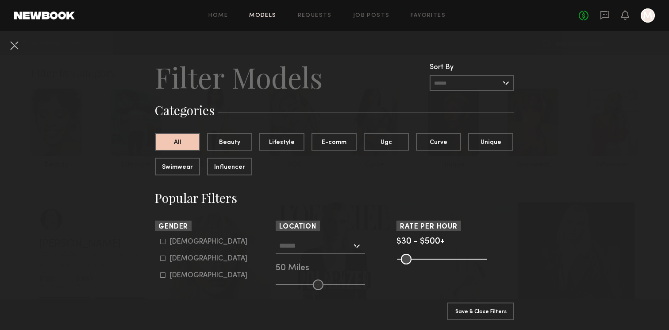
click at [323, 245] on input "text" at bounding box center [315, 245] width 73 height 15
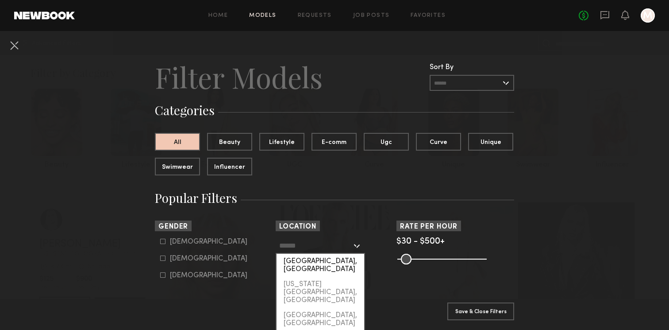
click at [312, 264] on div "Los Angeles, CA" at bounding box center [321, 265] width 88 height 23
type input "**********"
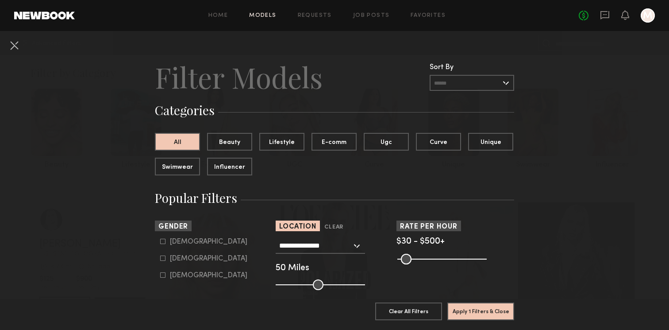
click at [176, 239] on div "Male" at bounding box center [208, 241] width 77 height 5
type input "*"
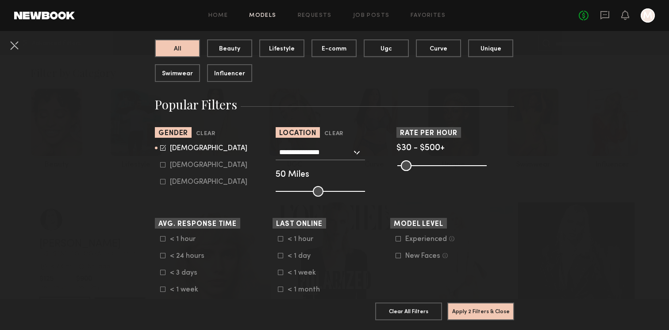
scroll to position [140, 0]
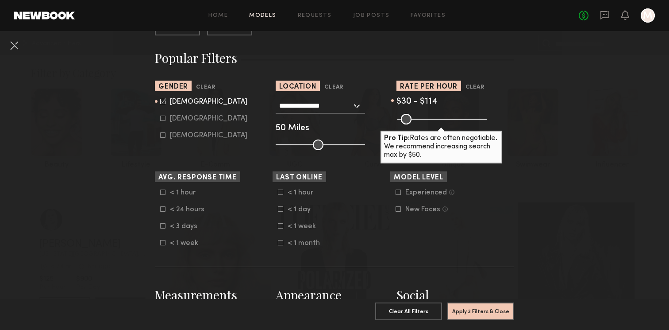
drag, startPoint x: 483, startPoint y: 121, endPoint x: 416, endPoint y: 122, distance: 66.8
type input "***"
click at [416, 122] on input "range" at bounding box center [441, 119] width 89 height 11
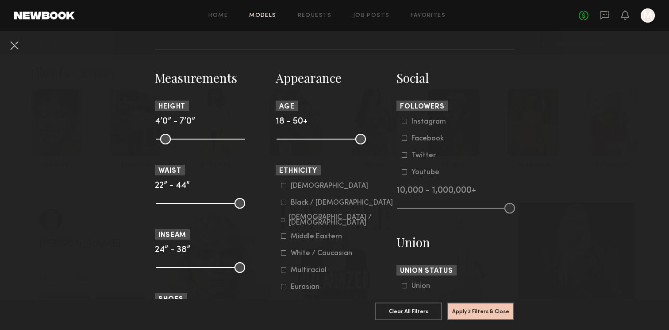
scroll to position [358, 0]
drag, startPoint x: 358, startPoint y: 139, endPoint x: 305, endPoint y: 140, distance: 52.2
type input "**"
click at [305, 140] on input "range" at bounding box center [321, 138] width 89 height 11
click at [469, 309] on button "Apply 4 Filters & Close" at bounding box center [480, 311] width 67 height 18
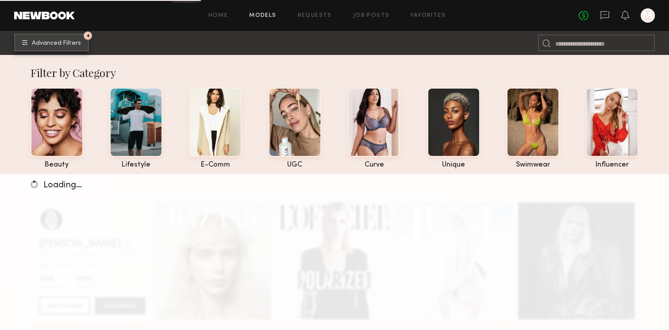
click at [62, 42] on span "Advanced Filters" at bounding box center [56, 43] width 49 height 6
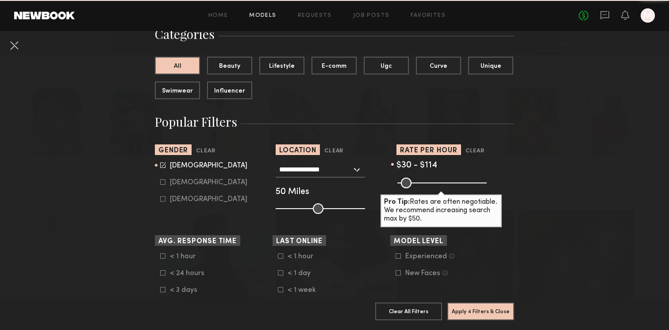
scroll to position [77, 0]
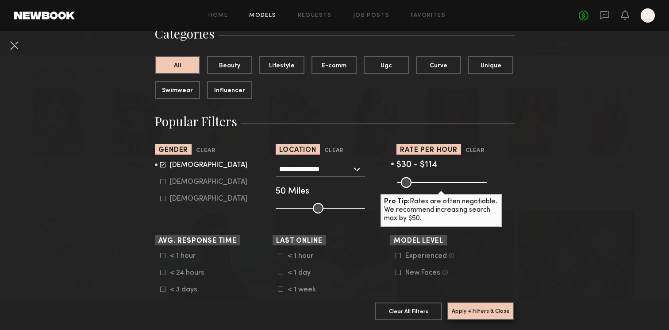
click at [499, 316] on button "Apply 4 Filters & Close" at bounding box center [480, 311] width 67 height 18
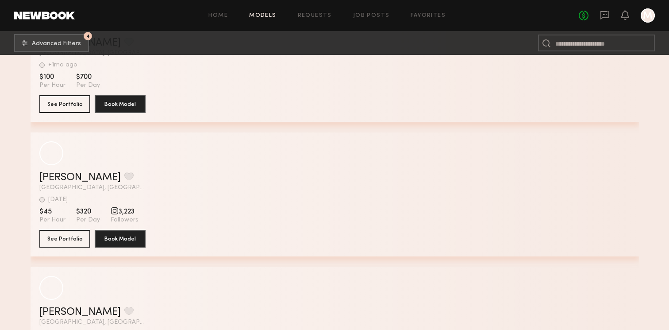
scroll to position [15270, 0]
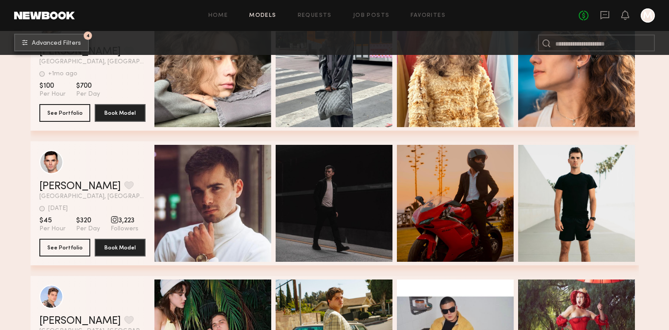
click at [76, 45] on span "Advanced Filters" at bounding box center [56, 43] width 49 height 6
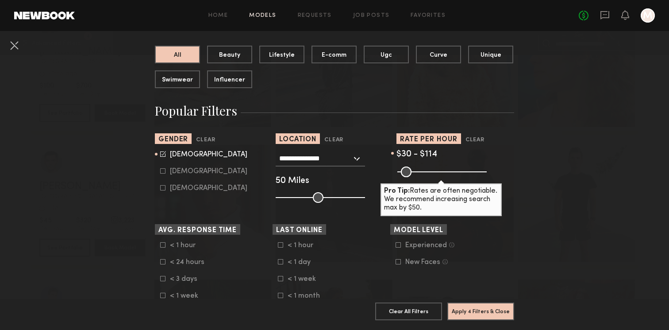
scroll to position [3, 0]
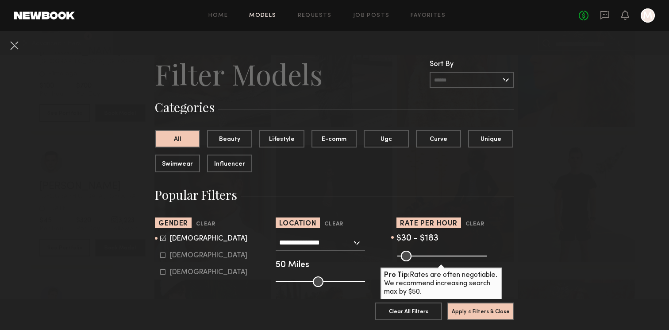
drag, startPoint x: 417, startPoint y: 254, endPoint x: 428, endPoint y: 254, distance: 10.6
type input "***"
click at [428, 254] on input "range" at bounding box center [441, 256] width 89 height 11
click at [459, 312] on button "Apply 4 Filters & Close" at bounding box center [480, 311] width 67 height 18
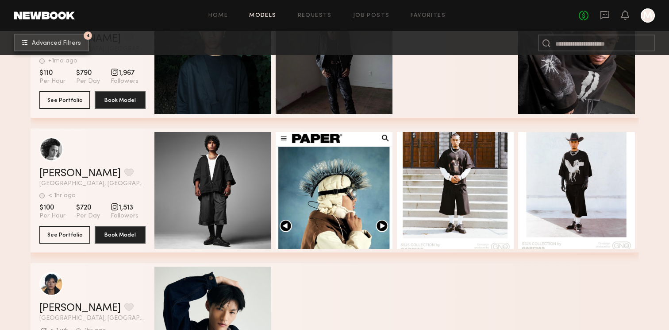
scroll to position [9769, 0]
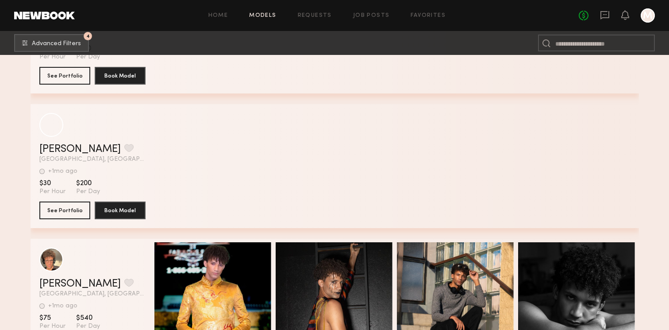
scroll to position [31780, 0]
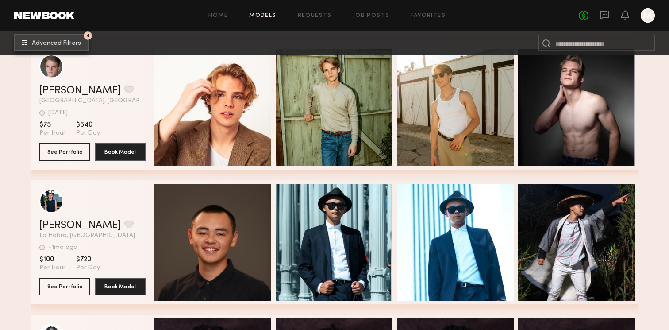
click at [81, 43] on button "4 Advanced Filters" at bounding box center [51, 43] width 75 height 18
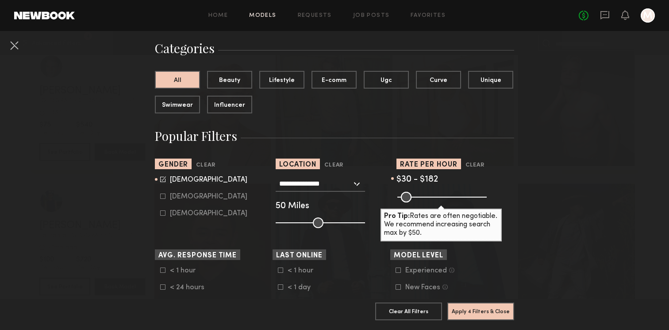
scroll to position [81, 0]
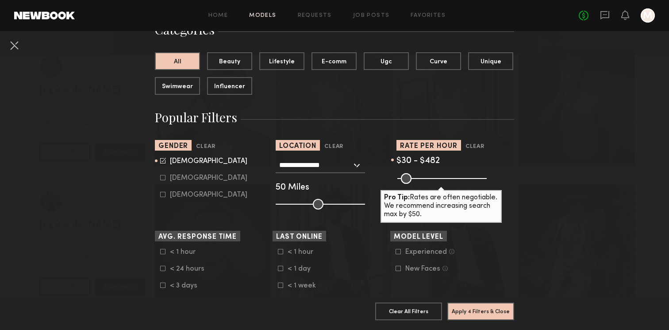
drag, startPoint x: 431, startPoint y: 180, endPoint x: 482, endPoint y: 180, distance: 51.3
type input "***"
click at [482, 180] on input "range" at bounding box center [441, 178] width 89 height 11
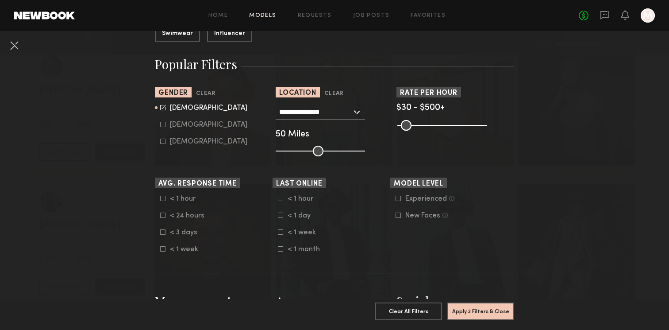
scroll to position [146, 0]
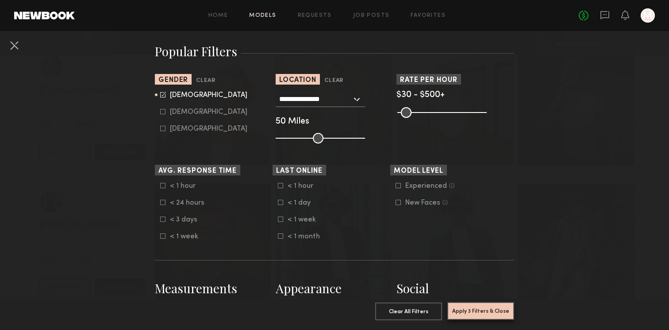
click at [490, 319] on button "Apply 3 Filters & Close" at bounding box center [480, 311] width 67 height 18
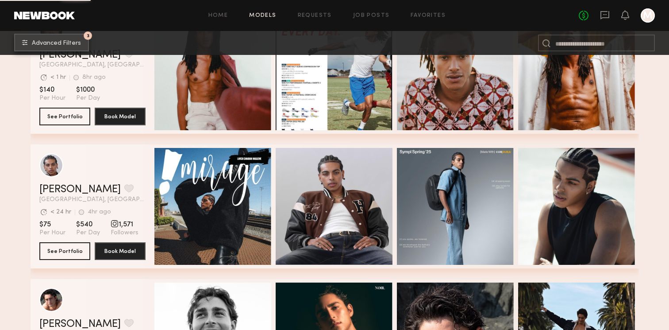
scroll to position [2682, 0]
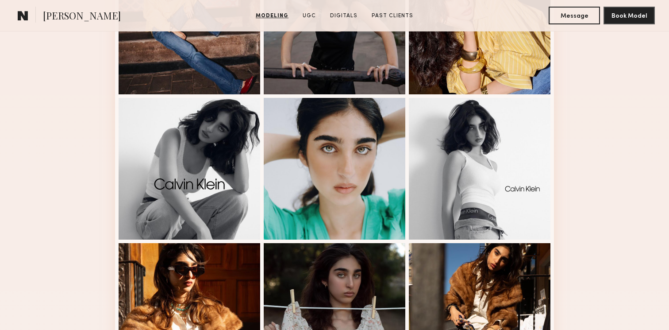
scroll to position [593, 0]
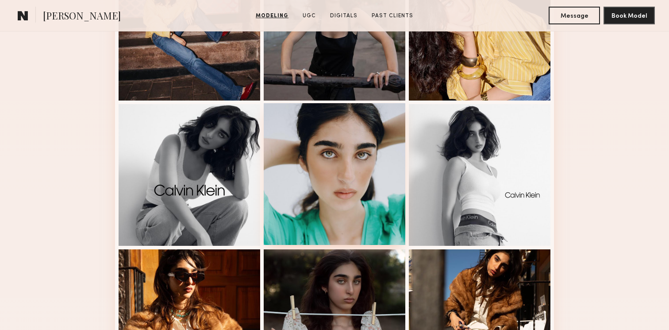
click at [337, 142] on div at bounding box center [335, 174] width 142 height 142
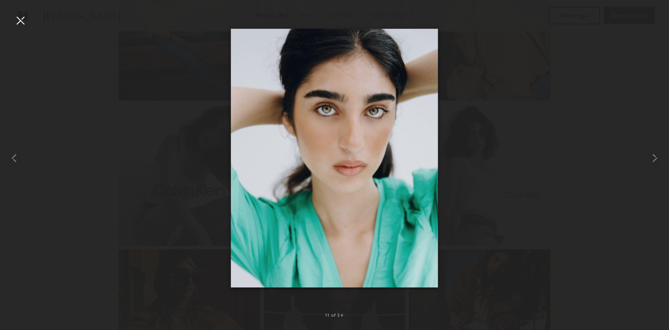
click at [22, 19] on div at bounding box center [20, 20] width 14 height 14
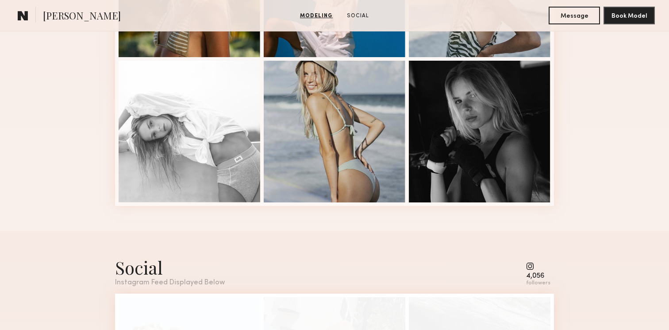
scroll to position [490, 0]
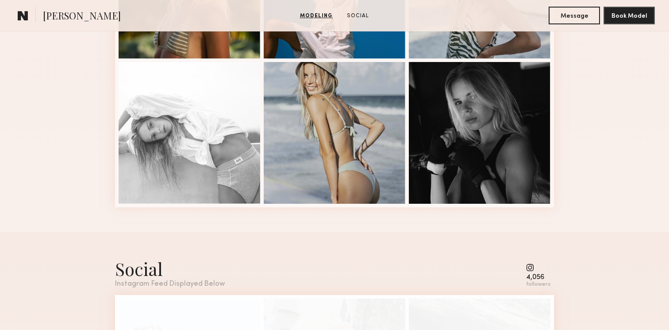
click at [537, 267] on common-icon at bounding box center [538, 267] width 24 height 8
click at [529, 262] on div "4,056 followers" at bounding box center [540, 272] width 28 height 31
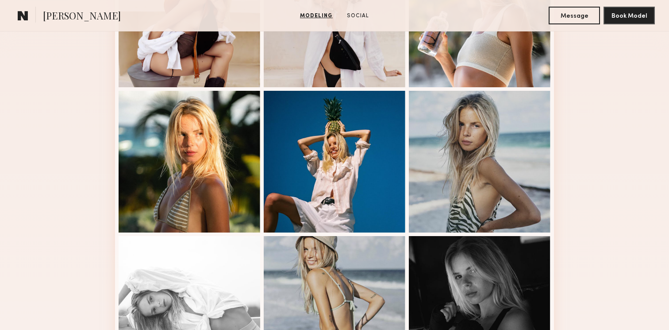
scroll to position [321, 0]
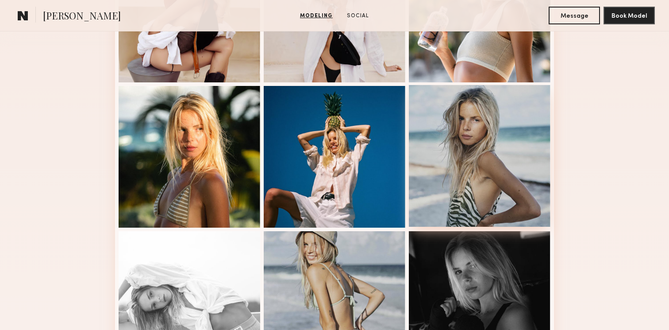
click at [504, 141] on div at bounding box center [480, 156] width 142 height 142
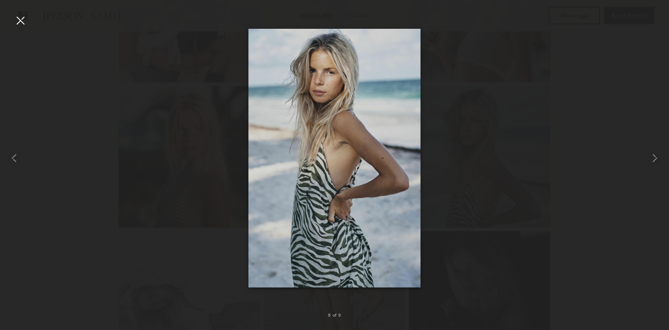
click at [499, 169] on div at bounding box center [334, 157] width 669 height 287
click at [659, 155] on common-icon at bounding box center [655, 158] width 14 height 14
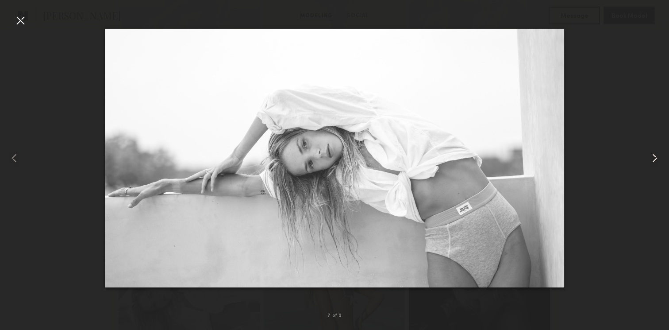
click at [659, 155] on common-icon at bounding box center [655, 158] width 14 height 14
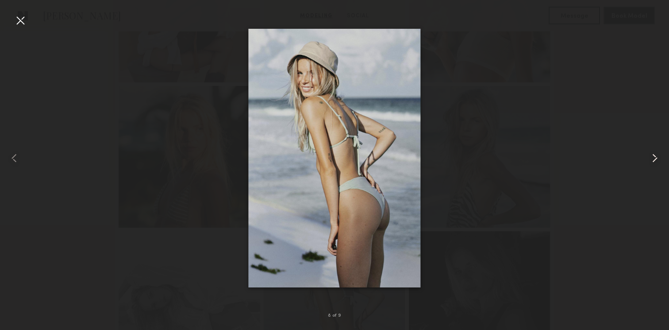
click at [659, 155] on common-icon at bounding box center [655, 158] width 14 height 14
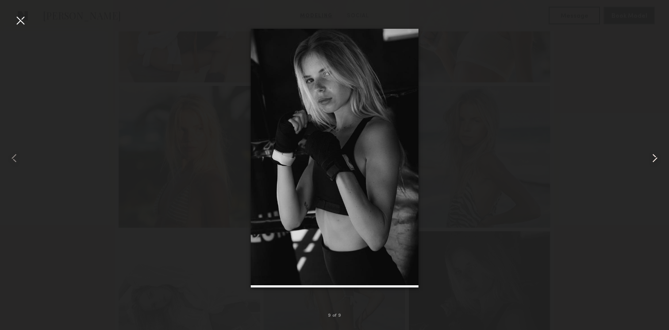
click at [659, 155] on common-icon at bounding box center [655, 158] width 14 height 14
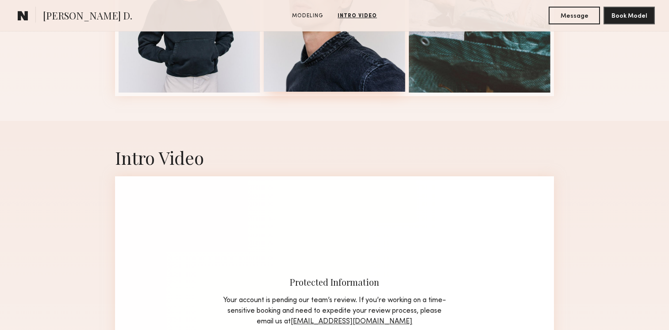
scroll to position [385, 0]
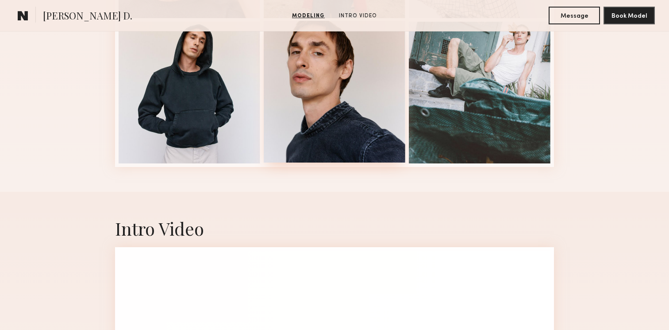
click at [367, 85] on div at bounding box center [335, 92] width 142 height 142
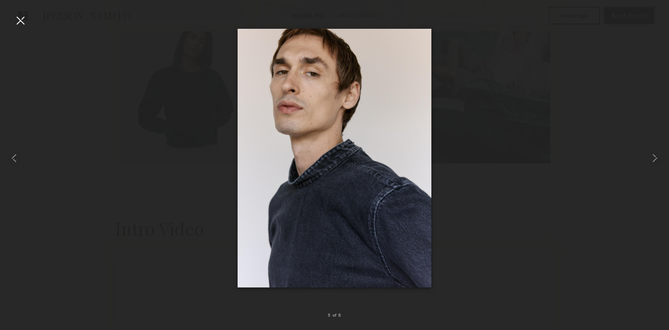
click at [18, 15] on div at bounding box center [20, 20] width 14 height 14
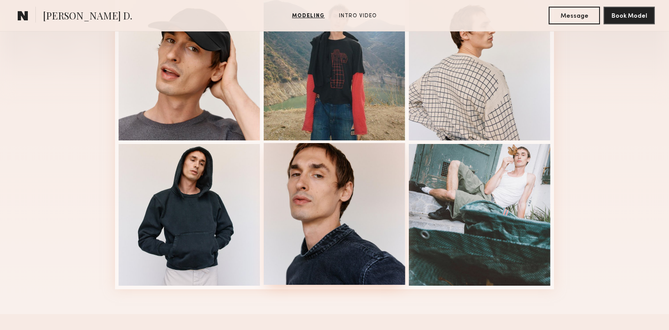
scroll to position [164, 0]
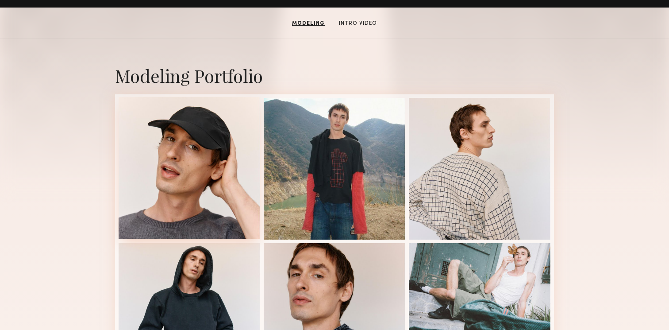
click at [229, 166] on div at bounding box center [190, 168] width 142 height 142
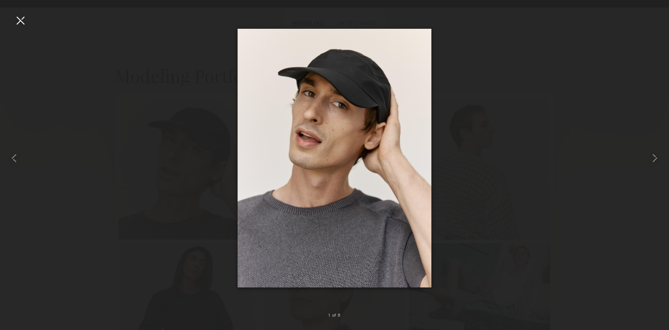
click at [26, 19] on div at bounding box center [20, 20] width 14 height 14
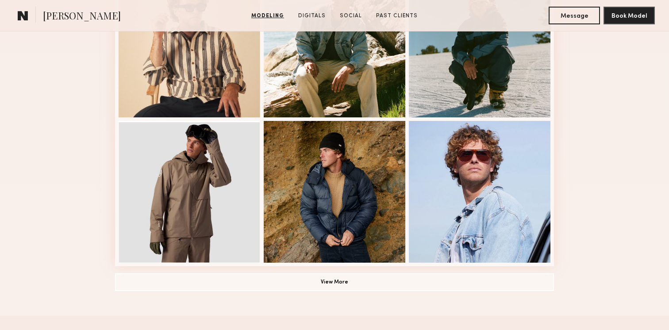
scroll to position [580, 0]
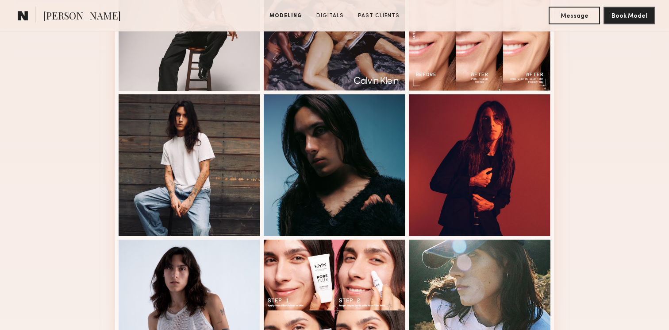
scroll to position [74, 0]
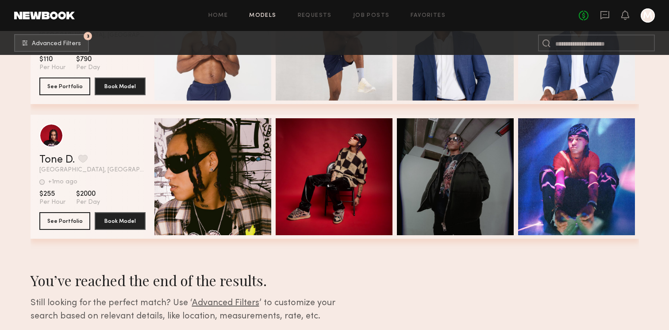
scroll to position [43880, 0]
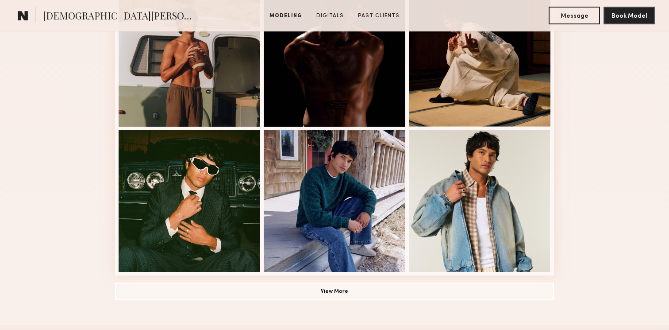
scroll to position [620, 0]
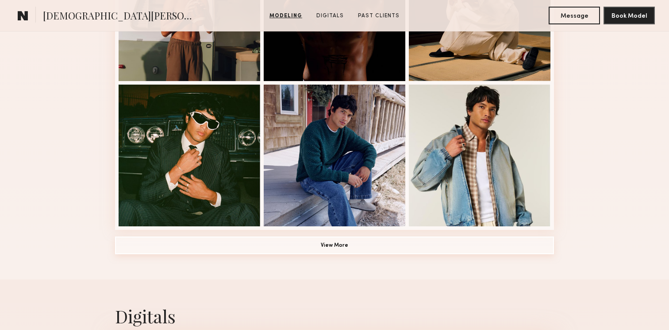
click at [429, 242] on button "View More" at bounding box center [334, 245] width 439 height 18
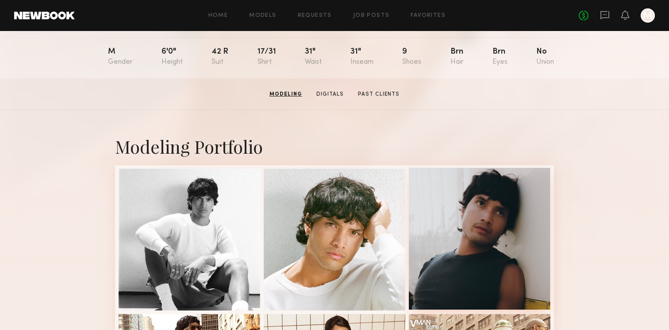
scroll to position [96, 0]
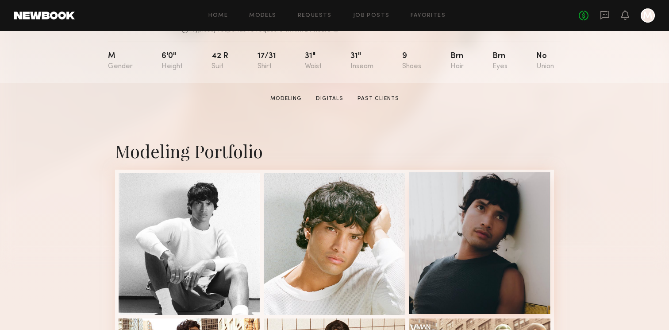
click at [428, 231] on div at bounding box center [480, 243] width 142 height 142
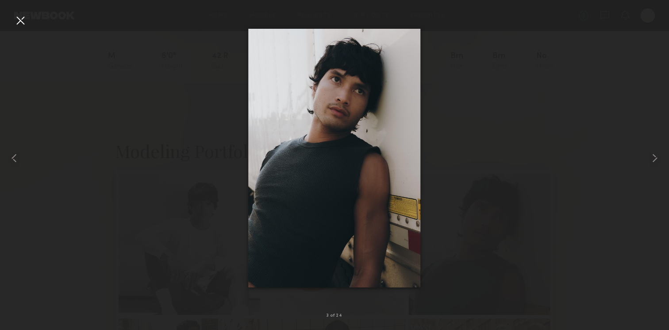
click at [18, 17] on div at bounding box center [20, 20] width 14 height 14
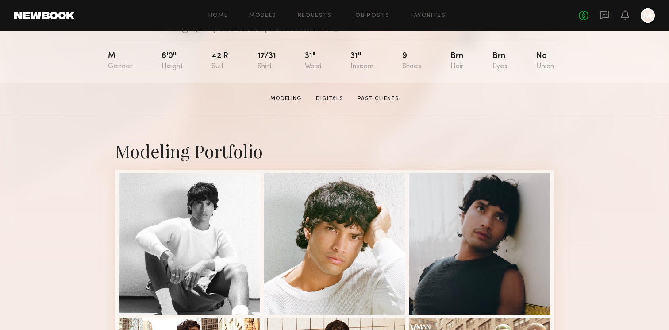
scroll to position [0, 0]
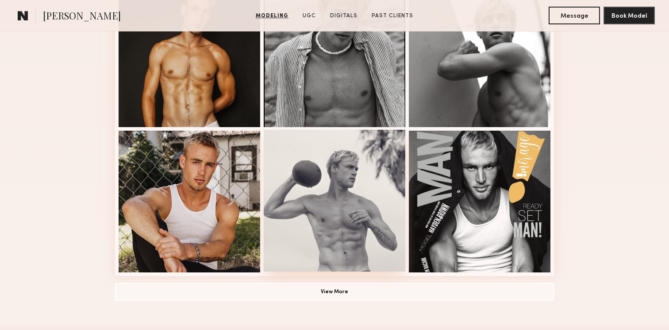
scroll to position [563, 0]
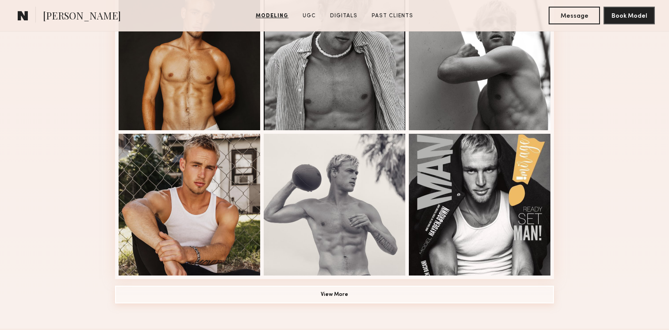
click at [317, 293] on button "View More" at bounding box center [334, 294] width 439 height 18
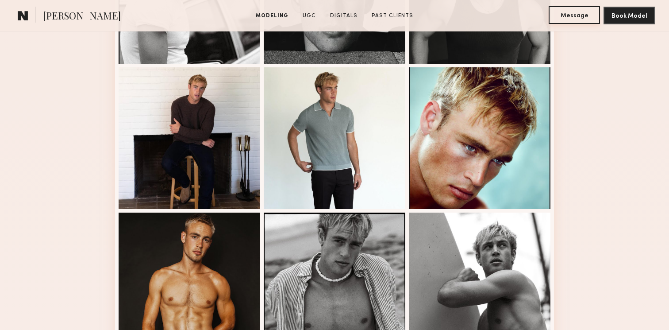
scroll to position [313, 0]
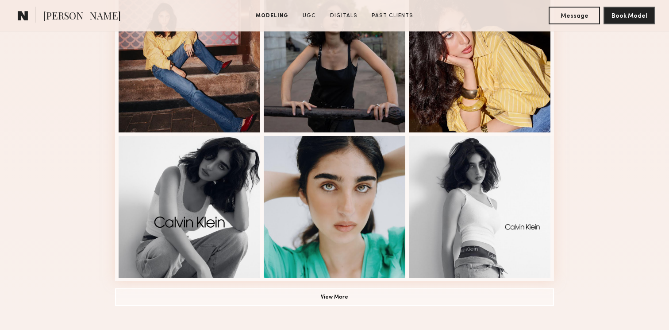
scroll to position [561, 0]
click at [362, 294] on button "View More" at bounding box center [334, 297] width 439 height 18
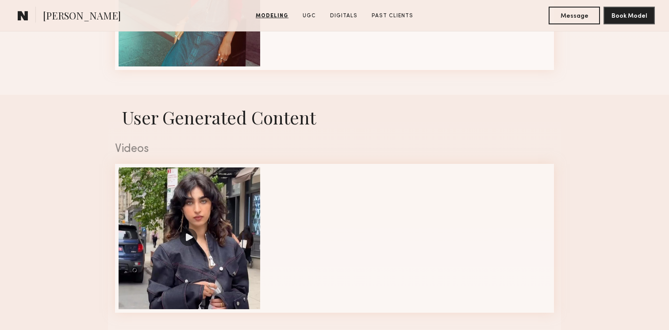
scroll to position [1354, 0]
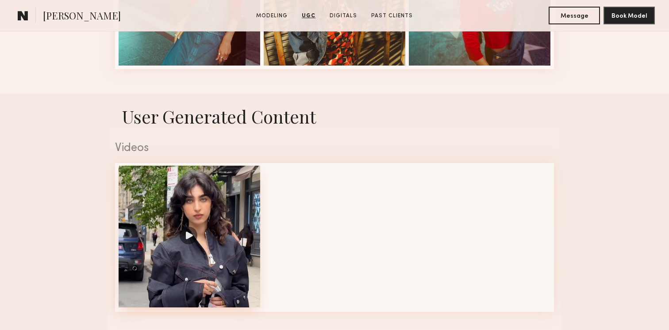
click at [225, 239] on div at bounding box center [190, 237] width 142 height 142
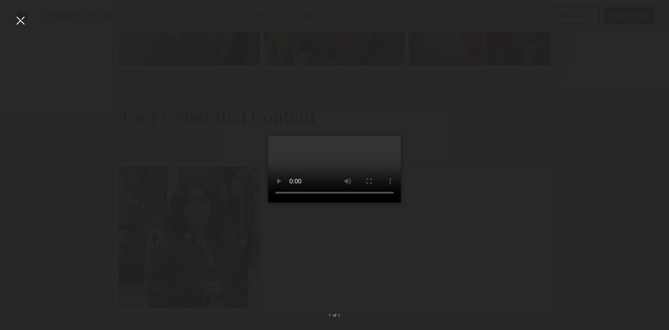
click at [23, 15] on div at bounding box center [20, 20] width 14 height 14
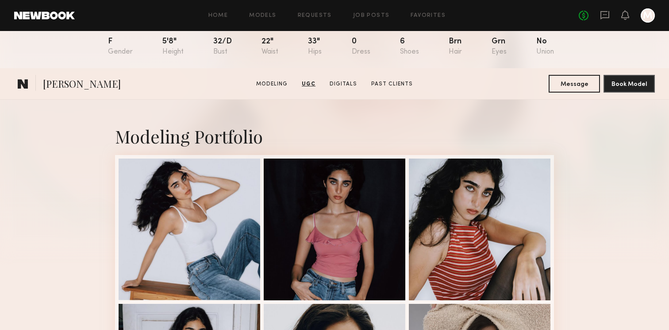
scroll to position [0, 0]
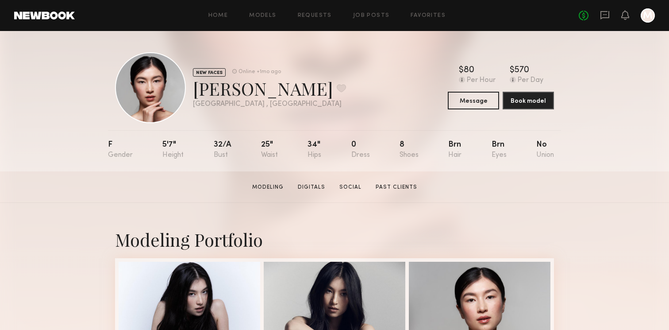
click at [243, 87] on div "[PERSON_NAME] Favorite" at bounding box center [269, 88] width 153 height 23
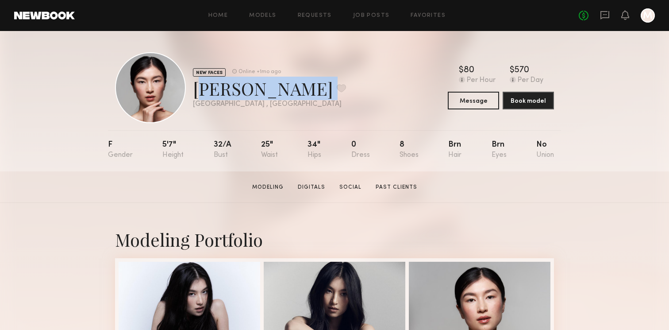
click at [243, 87] on div "[PERSON_NAME] Favorite" at bounding box center [269, 88] width 153 height 23
copy div "[PERSON_NAME] Favorite"
